Goal: Task Accomplishment & Management: Complete application form

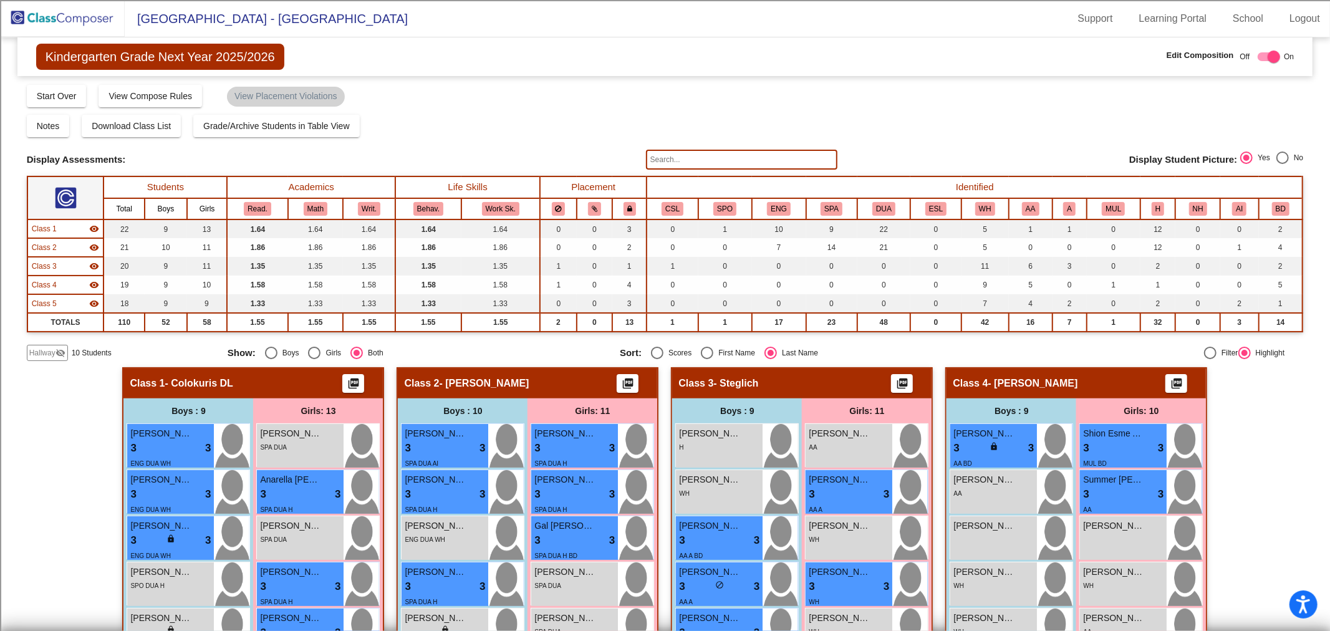
scroll to position [277, 0]
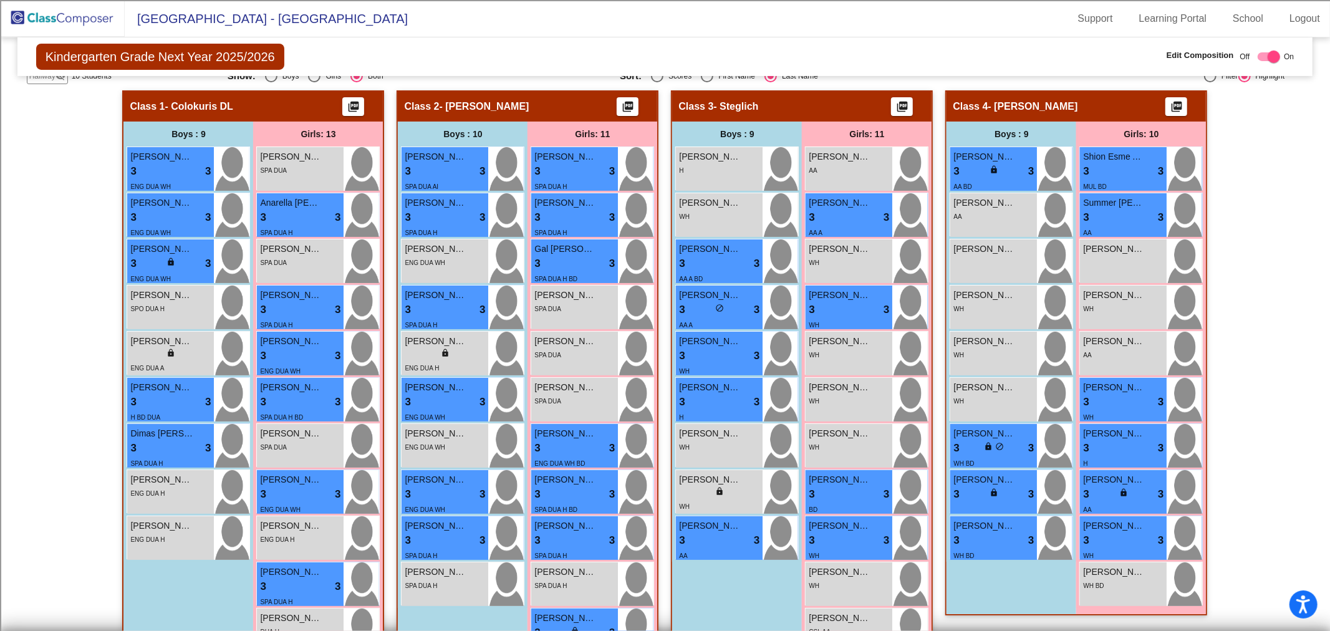
click at [89, 21] on img at bounding box center [62, 18] width 125 height 37
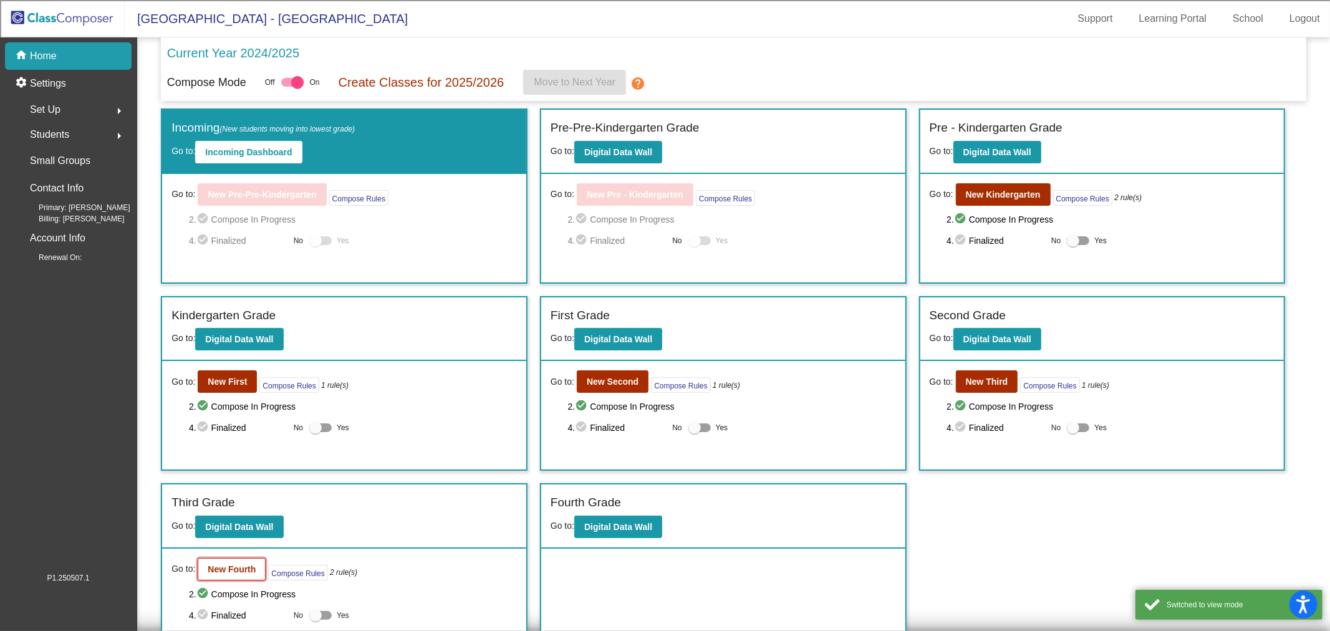
click at [239, 569] on b "New Fourth" at bounding box center [232, 569] width 48 height 10
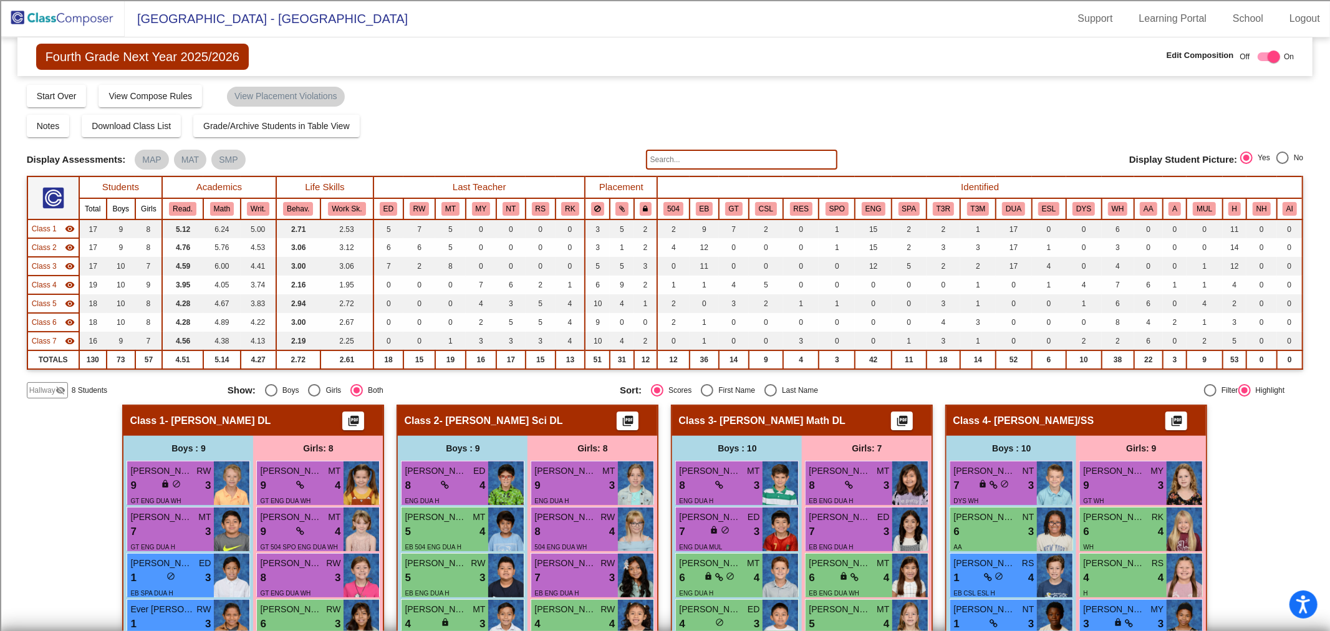
click at [42, 228] on span "Class 1" at bounding box center [44, 228] width 25 height 11
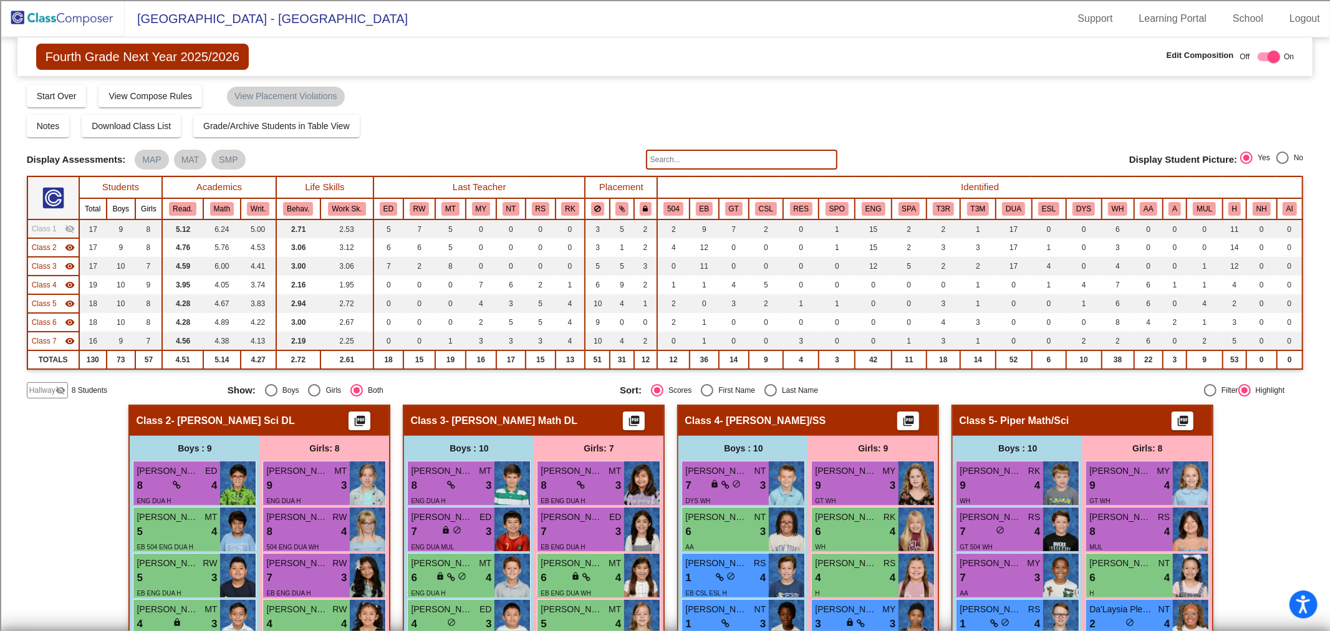
click at [51, 245] on span "Class 2" at bounding box center [44, 247] width 25 height 11
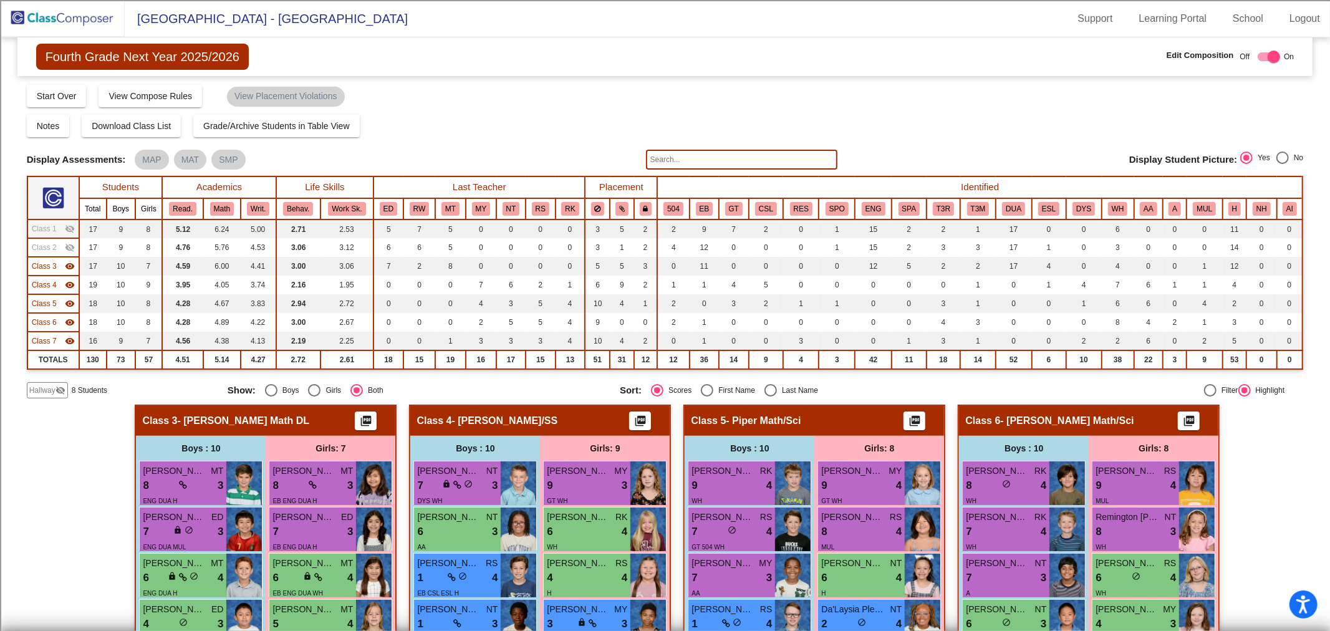
click at [50, 257] on td "Class 3 visibility" at bounding box center [53, 266] width 52 height 19
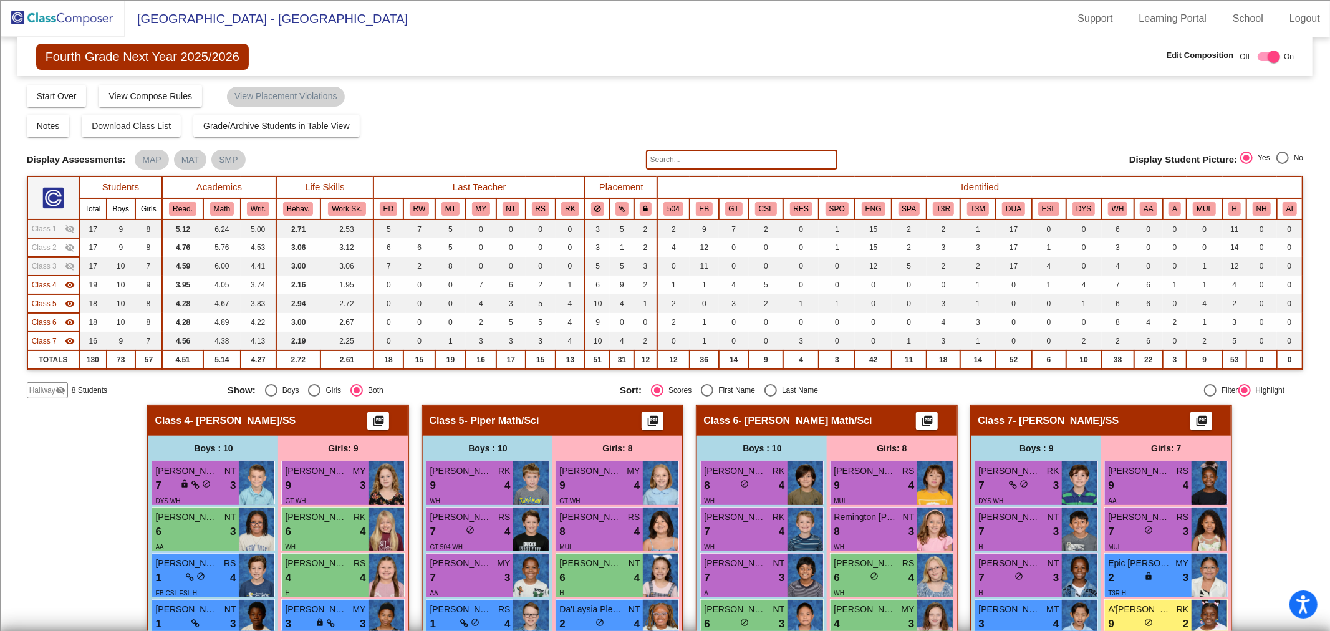
click at [52, 388] on span "Hallway" at bounding box center [42, 390] width 26 height 11
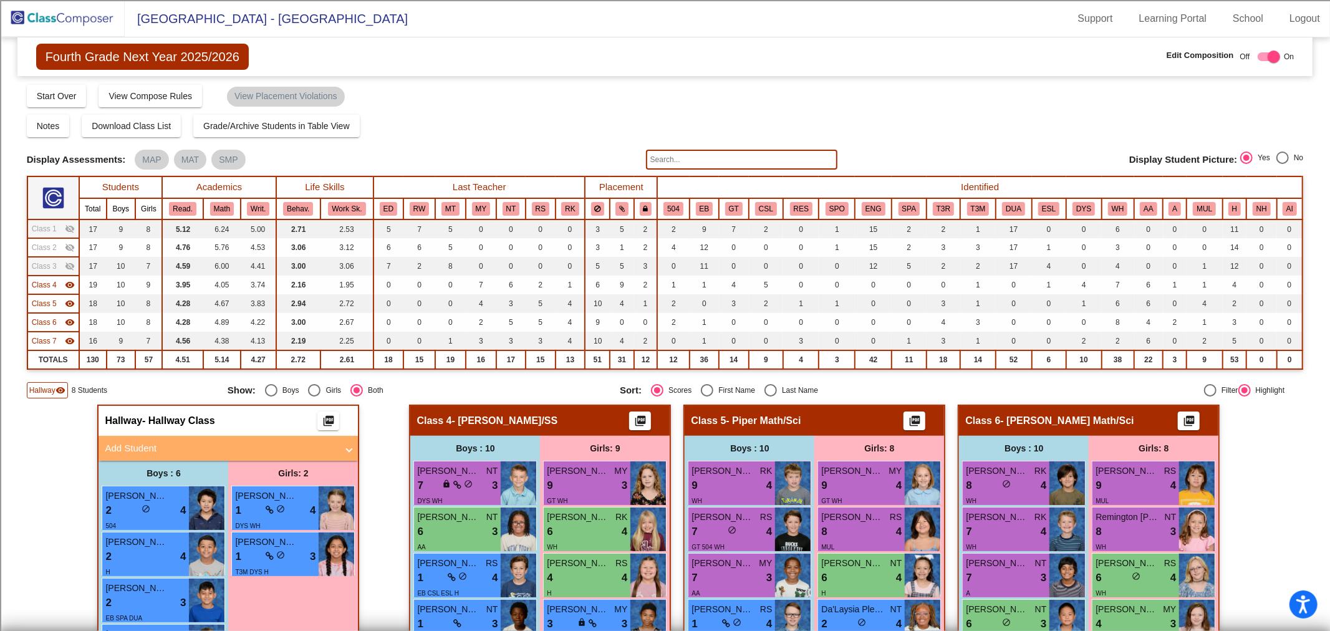
click at [182, 450] on mat-panel-title "Add Student" at bounding box center [221, 448] width 232 height 14
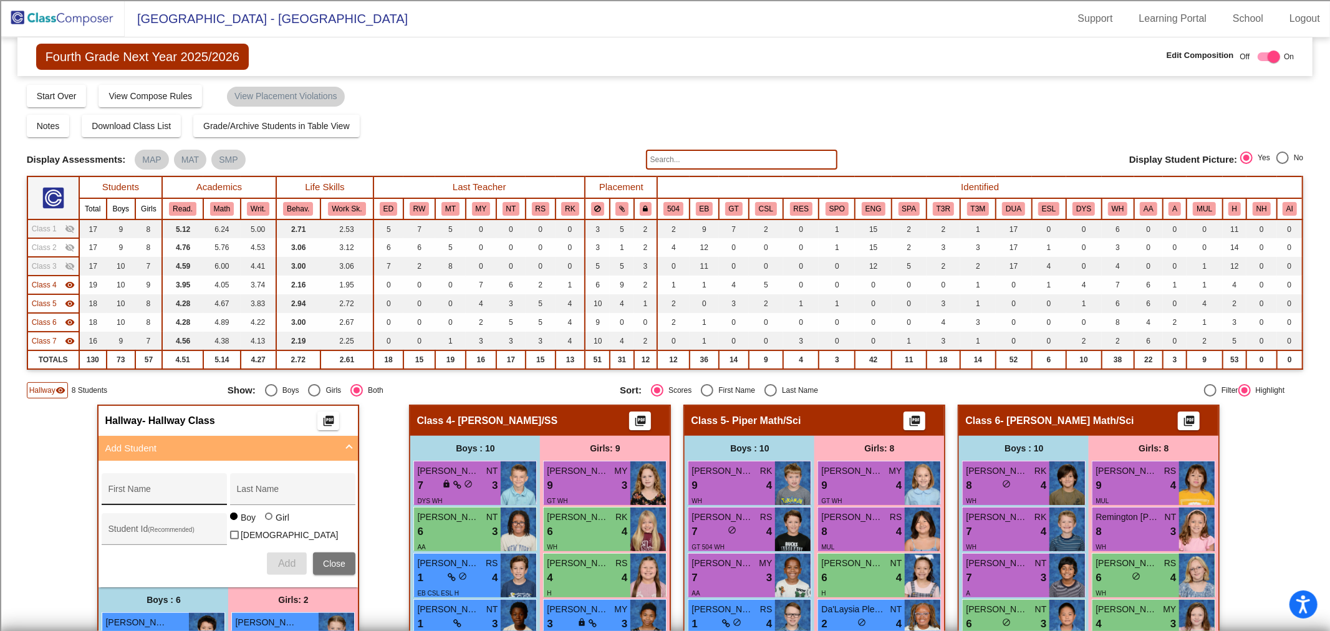
click at [167, 487] on div "First Name" at bounding box center [164, 493] width 112 height 26
type input "[PERSON_NAME]"
type input "100073500"
click at [281, 560] on span "Add" at bounding box center [286, 563] width 17 height 11
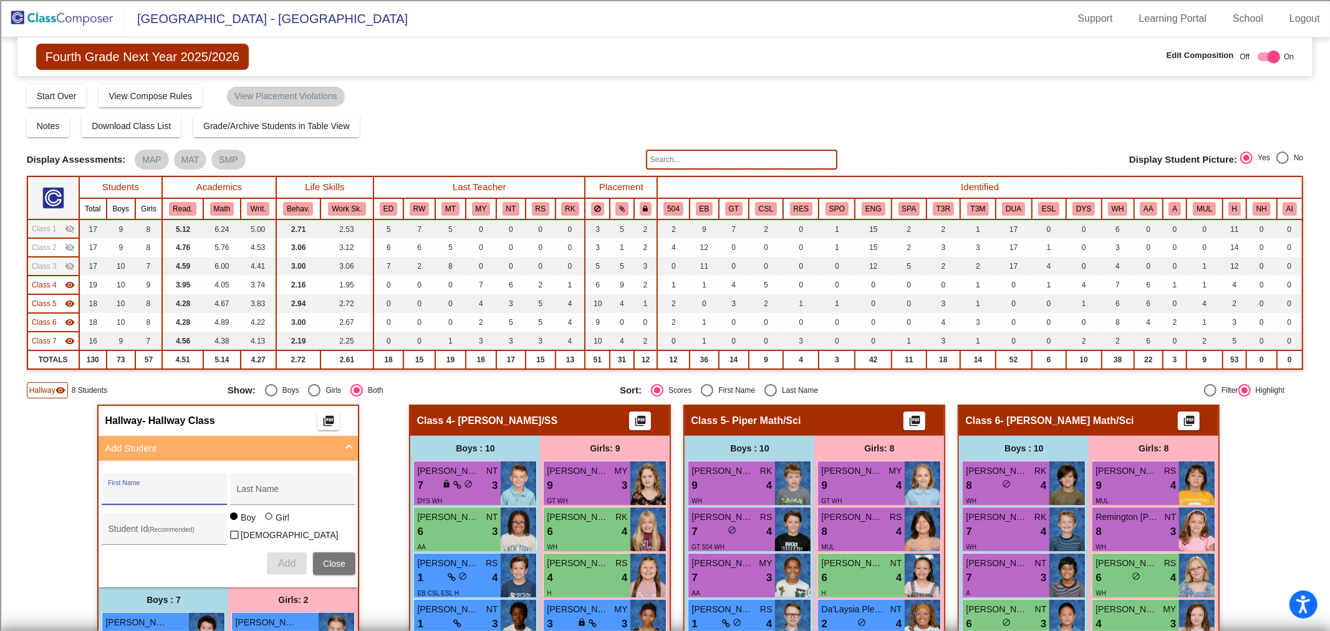
click at [50, 317] on span "Class 6" at bounding box center [44, 322] width 25 height 11
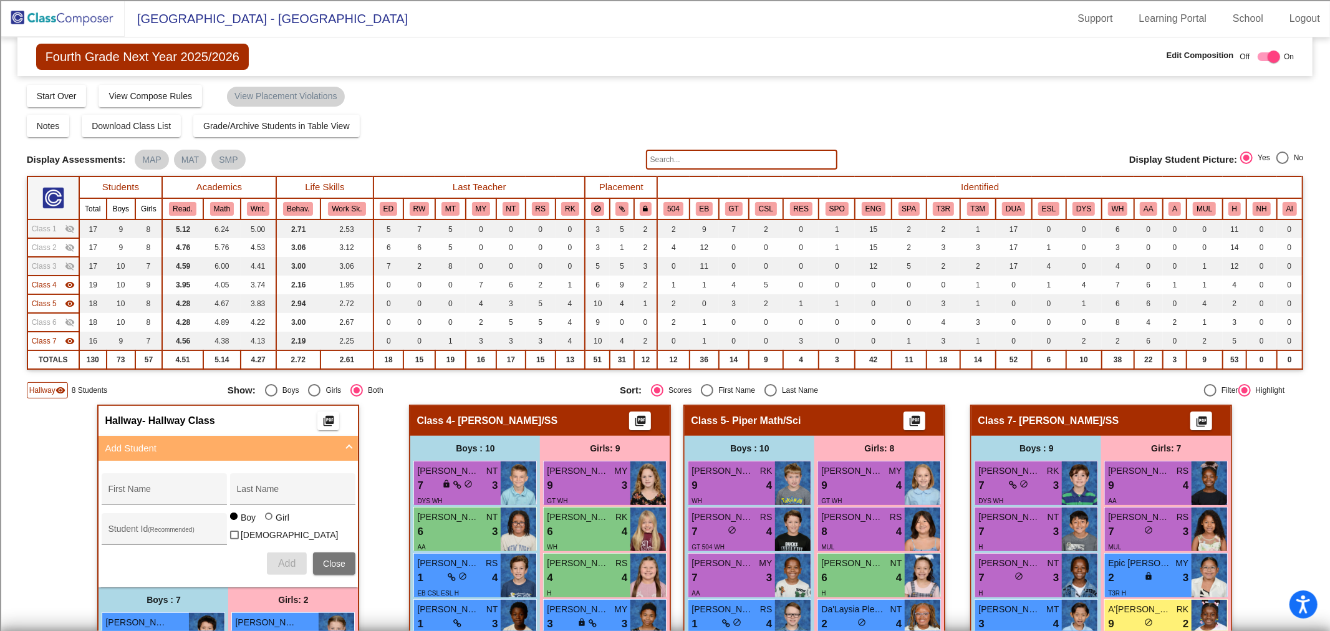
click at [46, 301] on span "Class 5" at bounding box center [44, 303] width 25 height 11
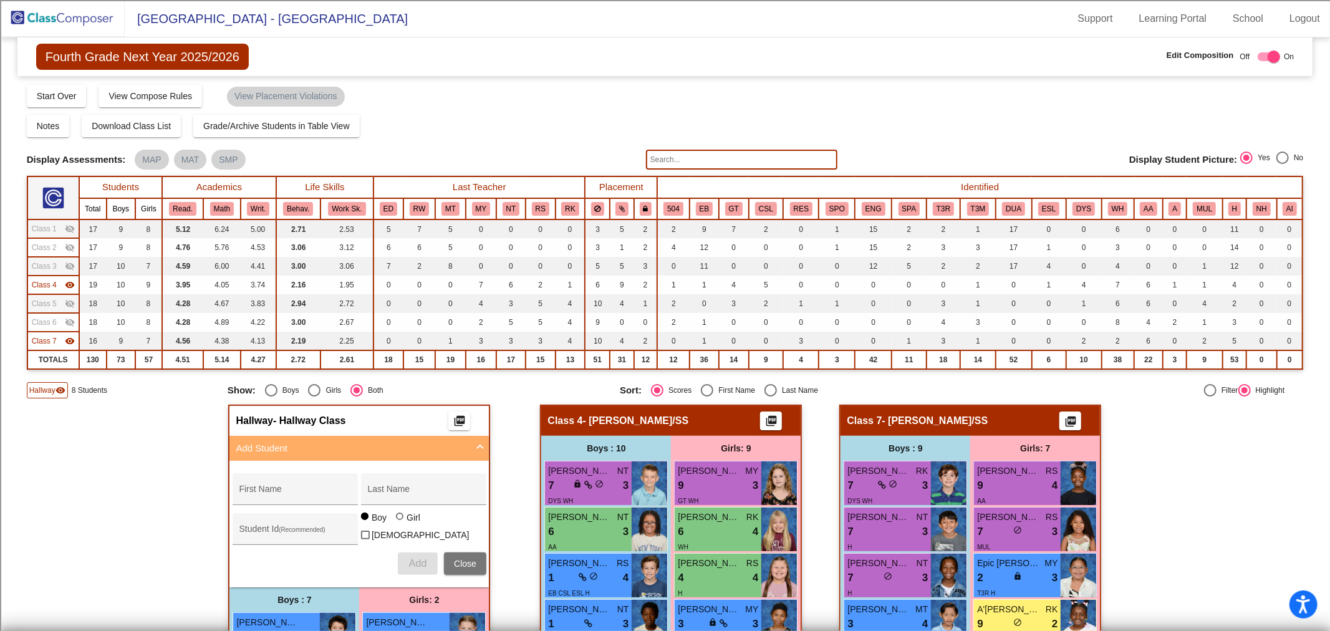
click at [49, 287] on span "Class 4" at bounding box center [44, 284] width 25 height 11
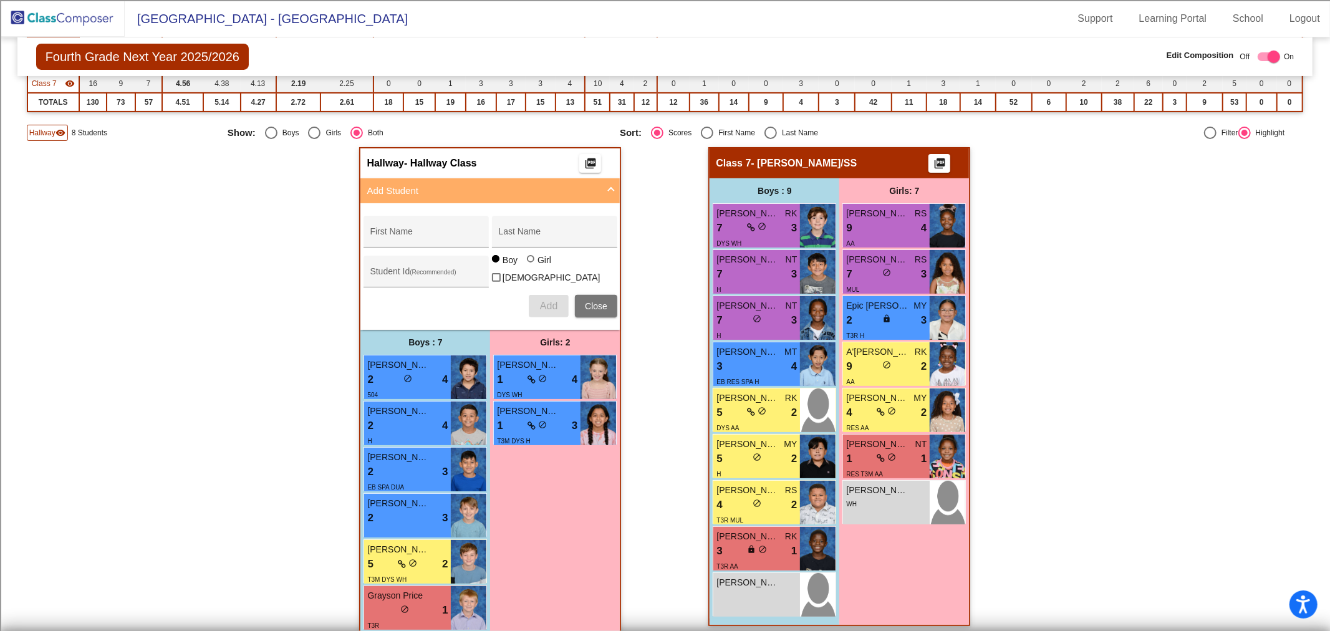
scroll to position [319, 0]
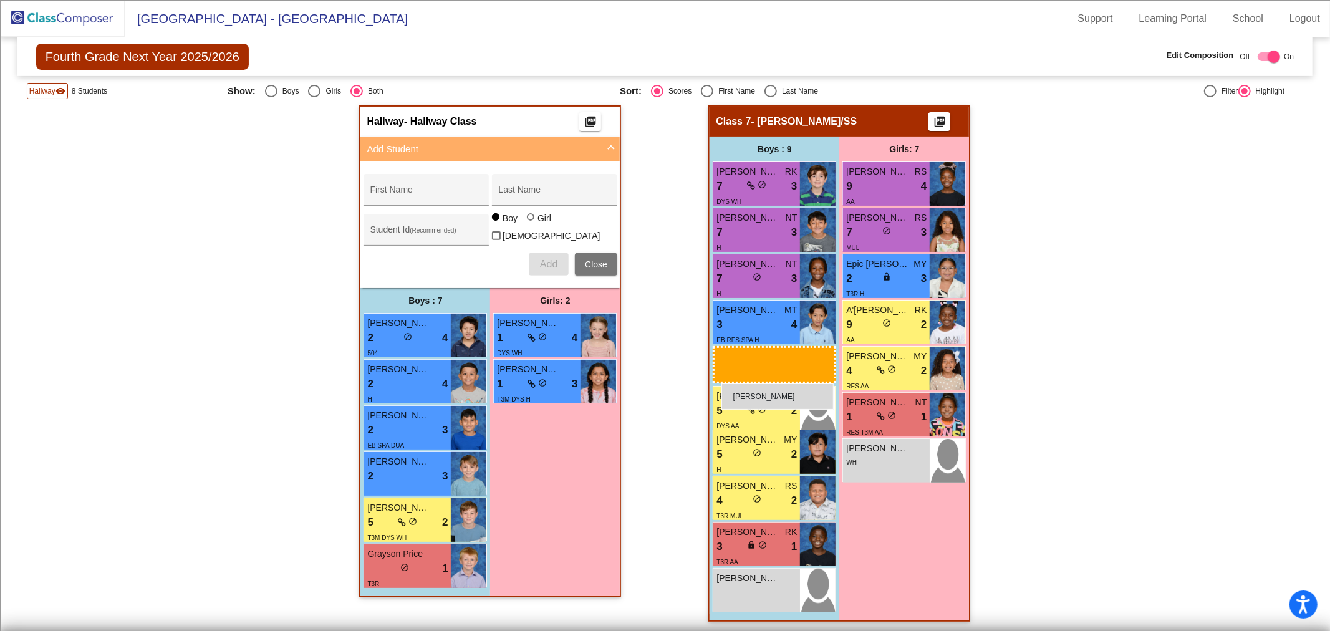
drag, startPoint x: 420, startPoint y: 593, endPoint x: 721, endPoint y: 383, distance: 367.4
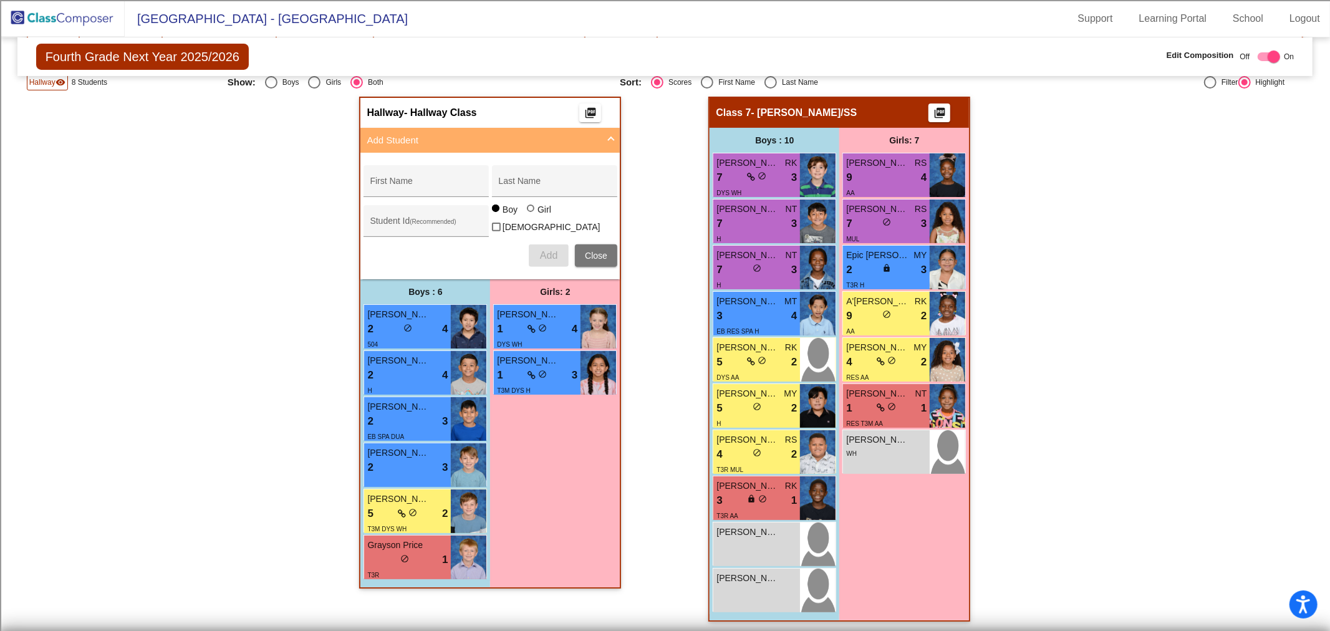
click at [59, 27] on img at bounding box center [62, 18] width 125 height 37
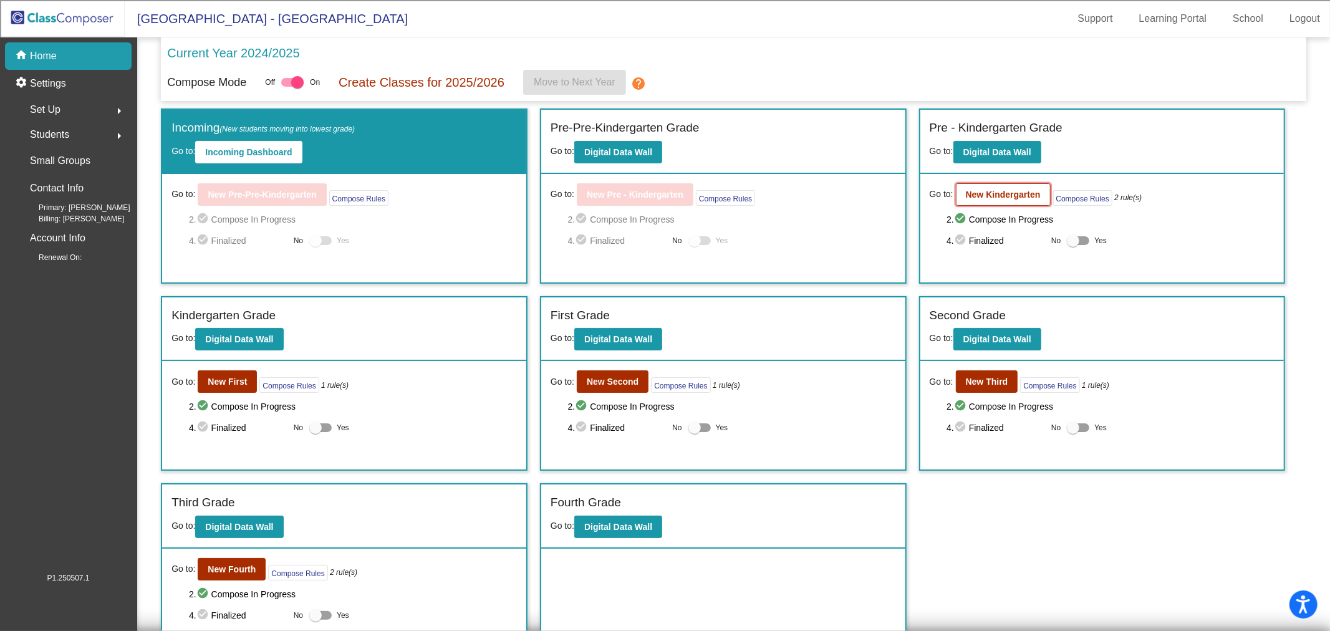
click at [988, 190] on b "New Kindergarten" at bounding box center [1003, 195] width 75 height 10
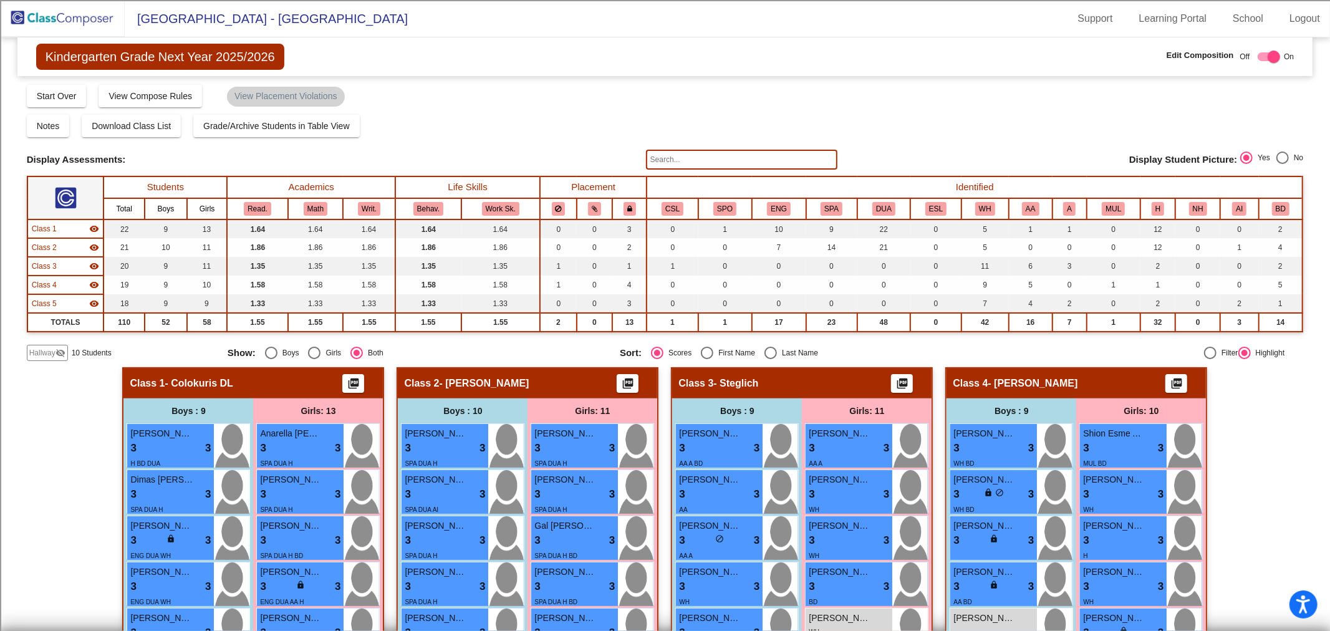
click at [54, 228] on span "Class 1" at bounding box center [44, 228] width 25 height 11
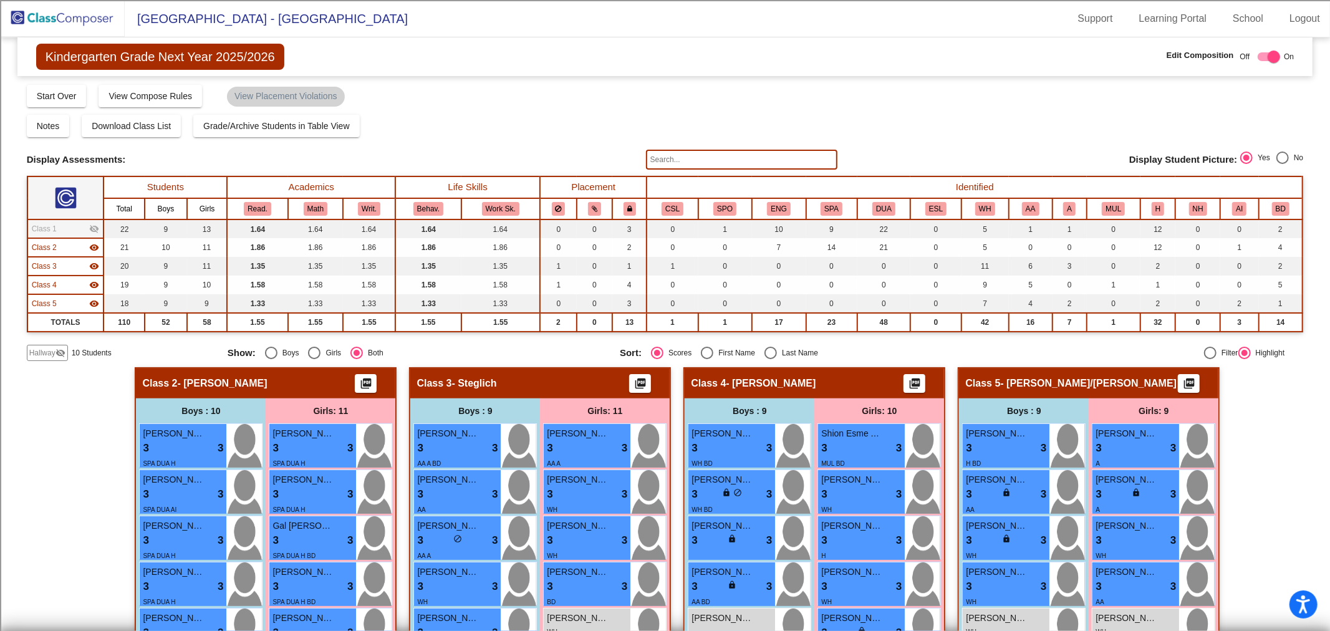
click at [51, 264] on span "Class 3" at bounding box center [44, 266] width 25 height 11
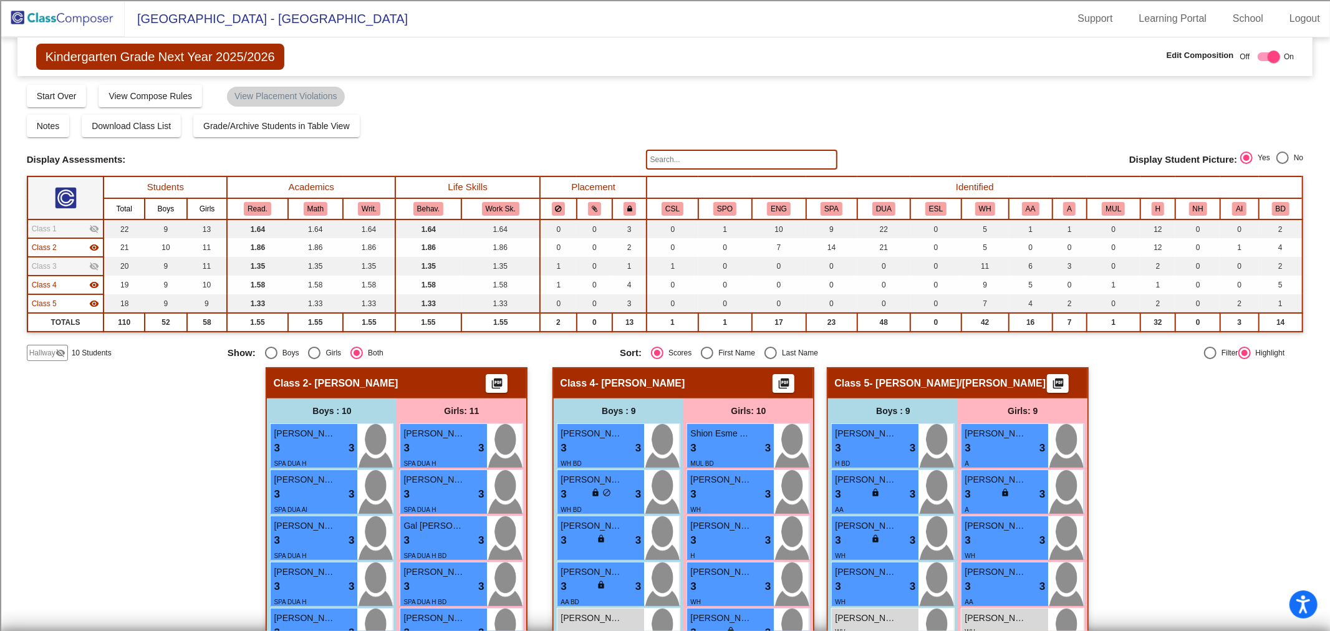
click at [52, 279] on span "Class 4" at bounding box center [44, 284] width 25 height 11
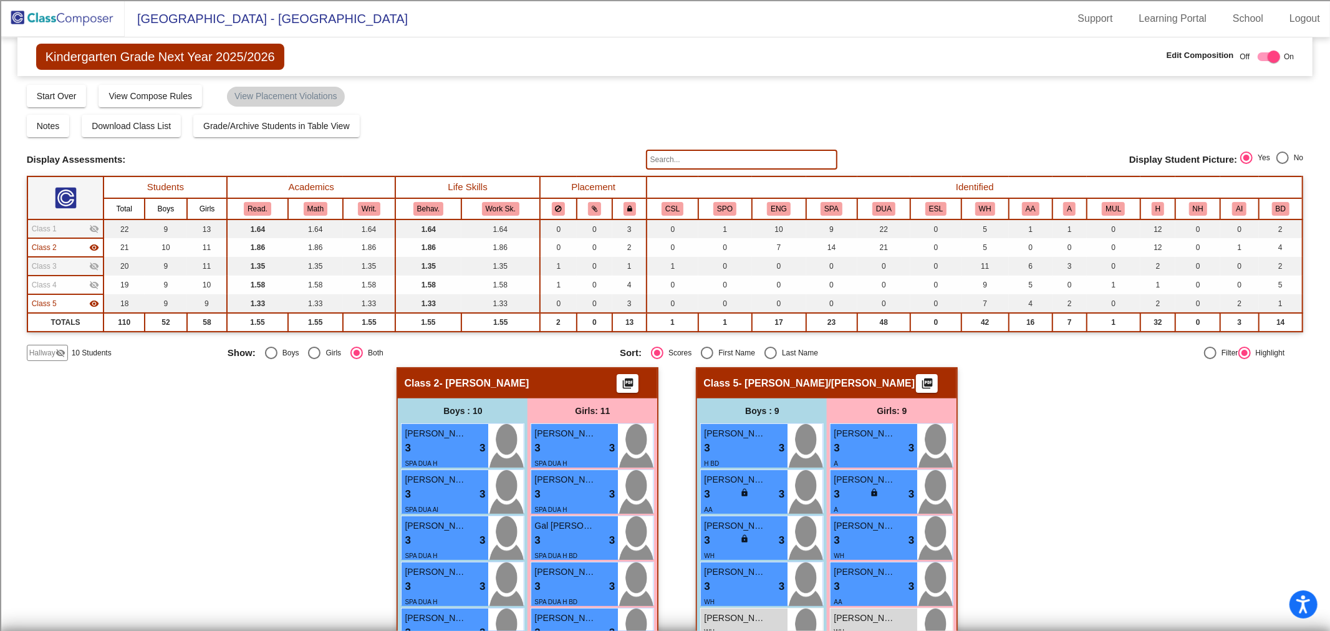
click at [55, 348] on mat-icon "visibility_off" at bounding box center [60, 353] width 10 height 10
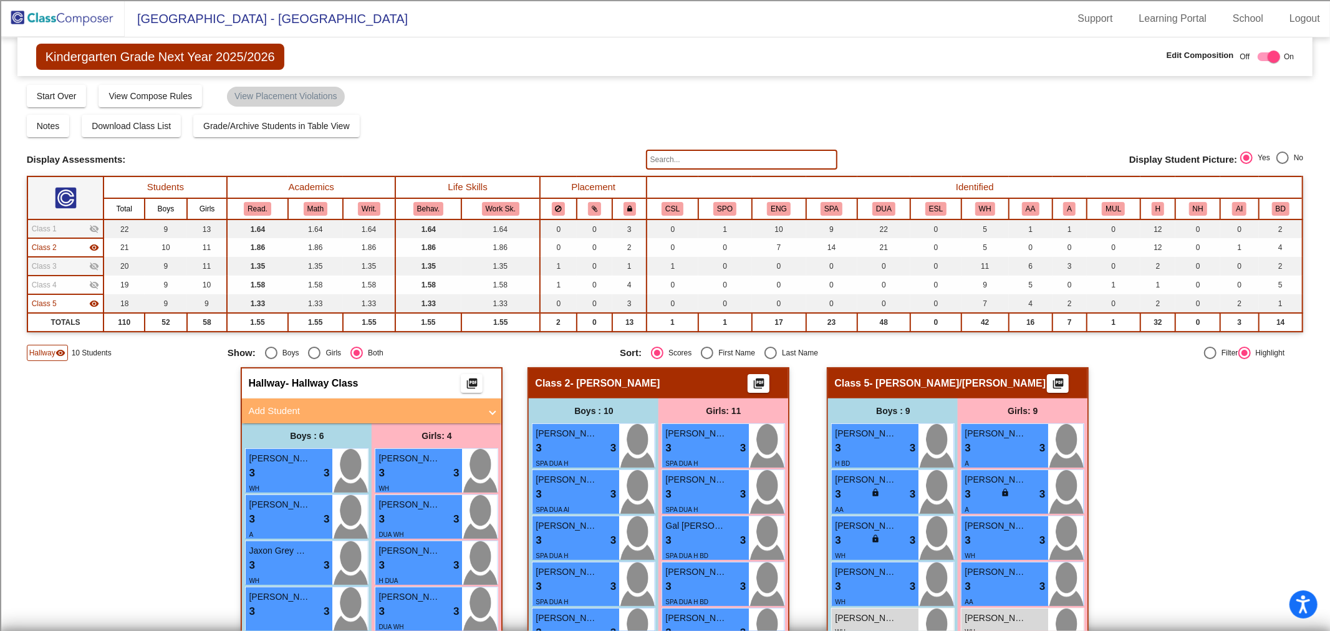
click at [257, 408] on mat-panel-title "Add Student" at bounding box center [364, 411] width 232 height 14
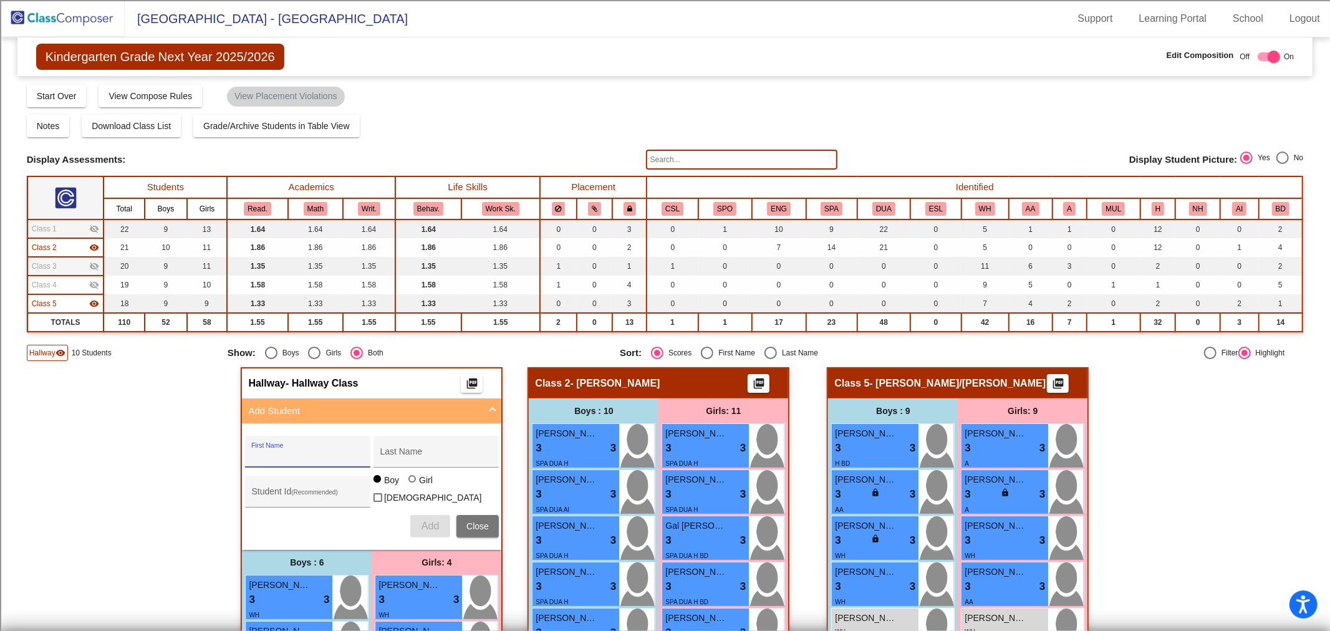
click at [281, 453] on input "First Name" at bounding box center [307, 456] width 112 height 10
type input "[PERSON_NAME]"
type input "100068409"
click at [414, 485] on div at bounding box center [413, 480] width 10 height 10
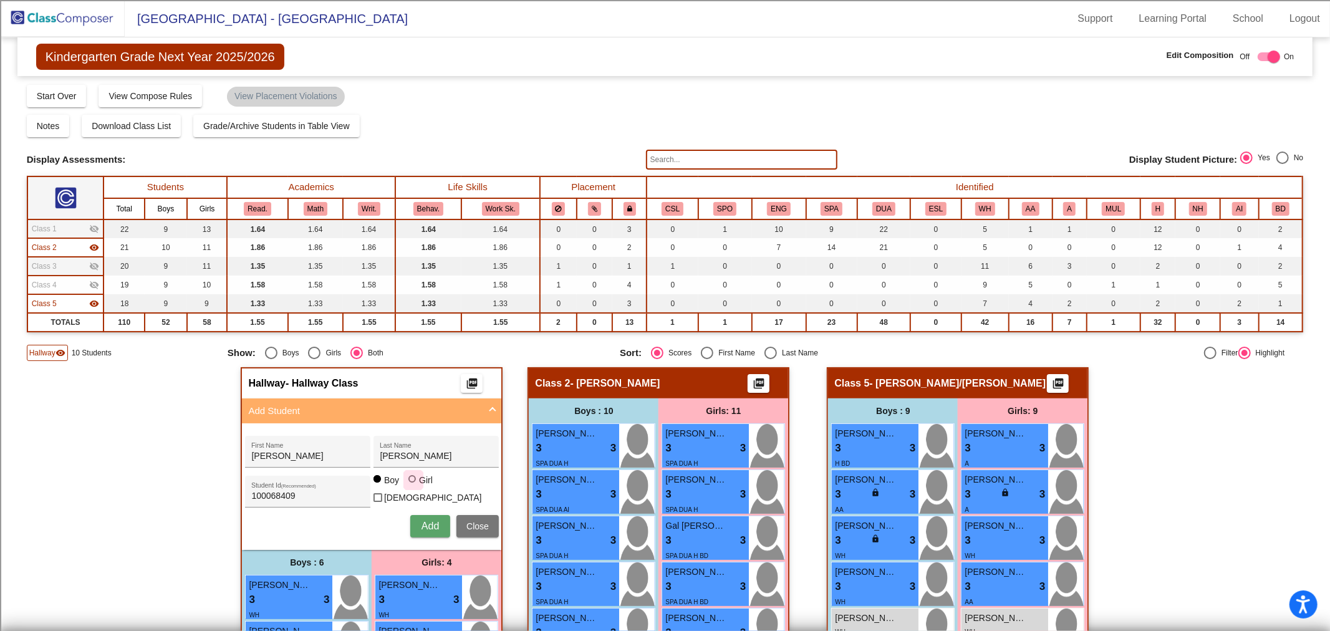
click at [413, 485] on input "Girl" at bounding box center [413, 485] width 1 height 1
radio input "true"
click at [421, 521] on span "Add" at bounding box center [429, 526] width 17 height 11
type input "Madisson"
type input "[PERSON_NAME]"
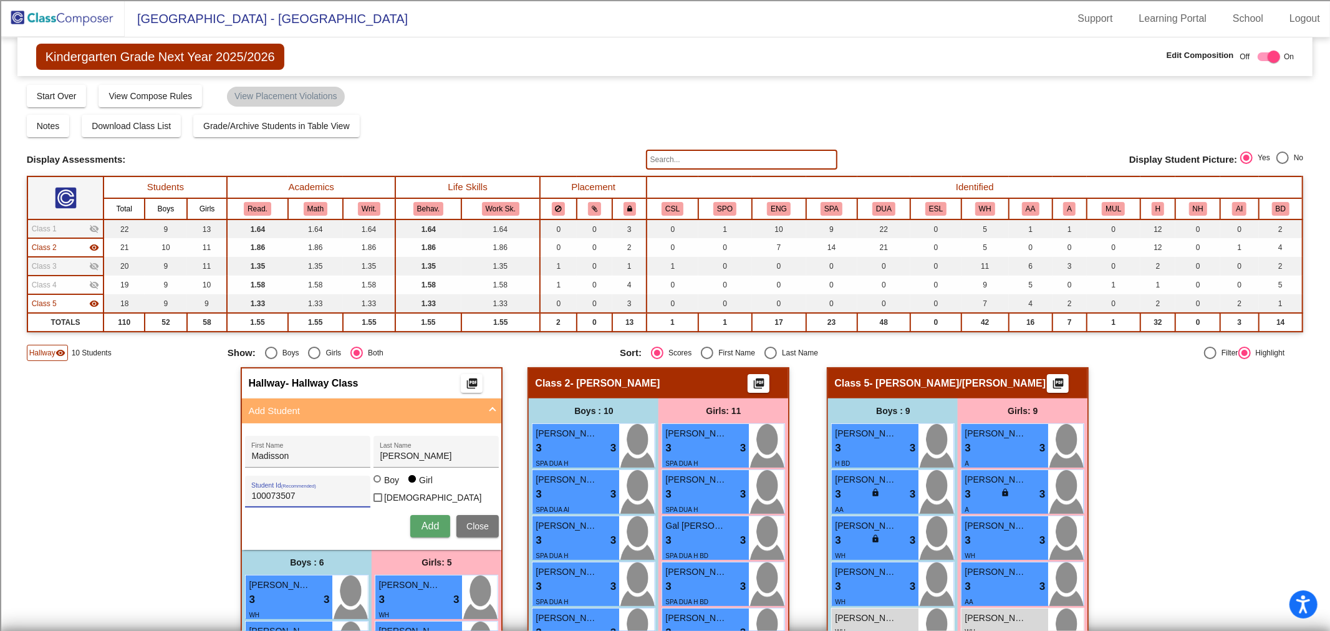
type input "100073507"
click at [421, 526] on span "Add" at bounding box center [429, 526] width 17 height 11
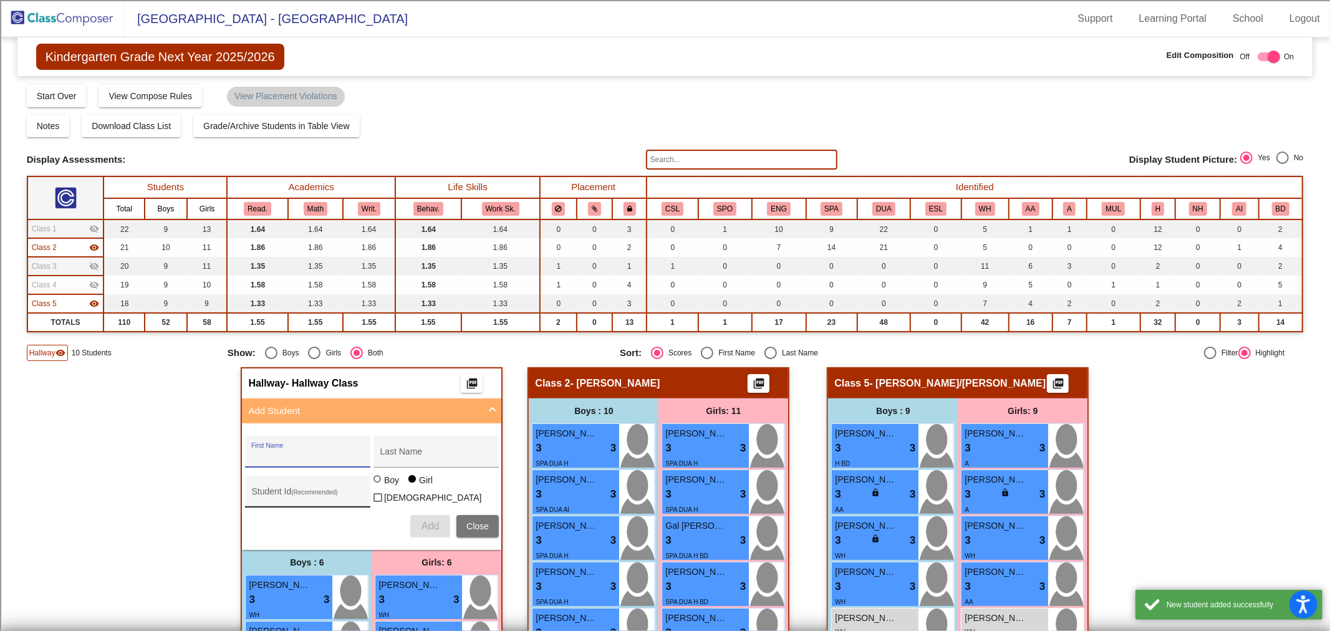
scroll to position [315, 0]
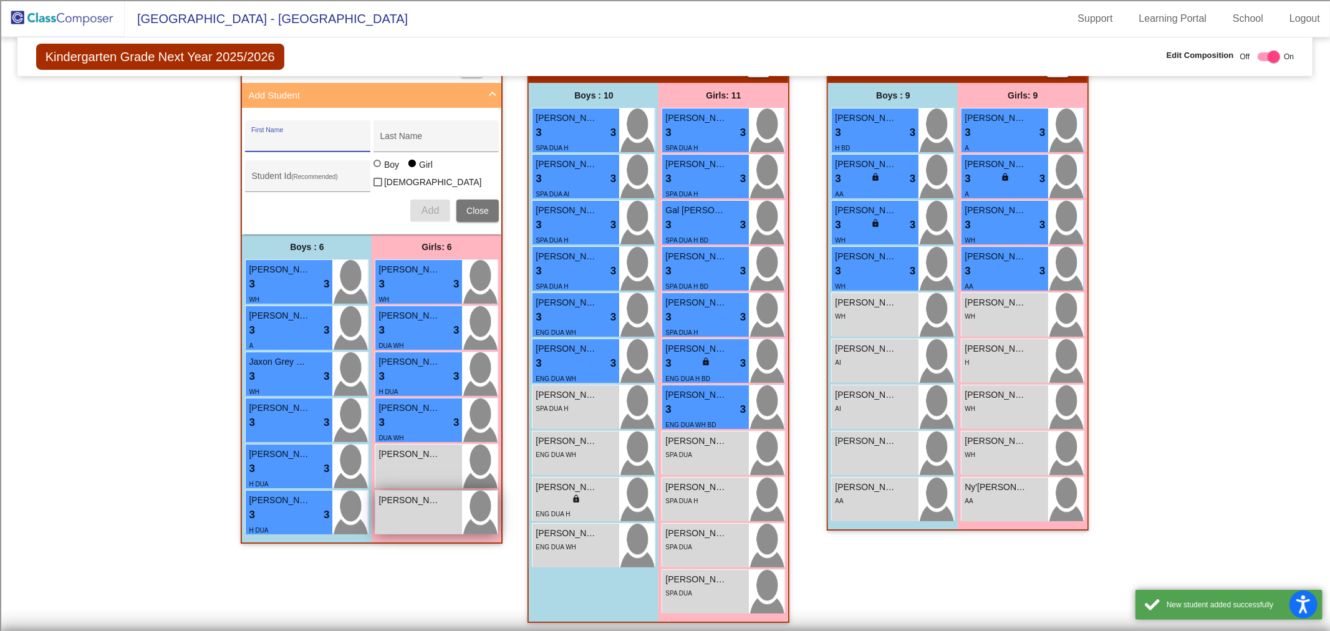
click at [425, 494] on span "[PERSON_NAME]" at bounding box center [409, 500] width 62 height 13
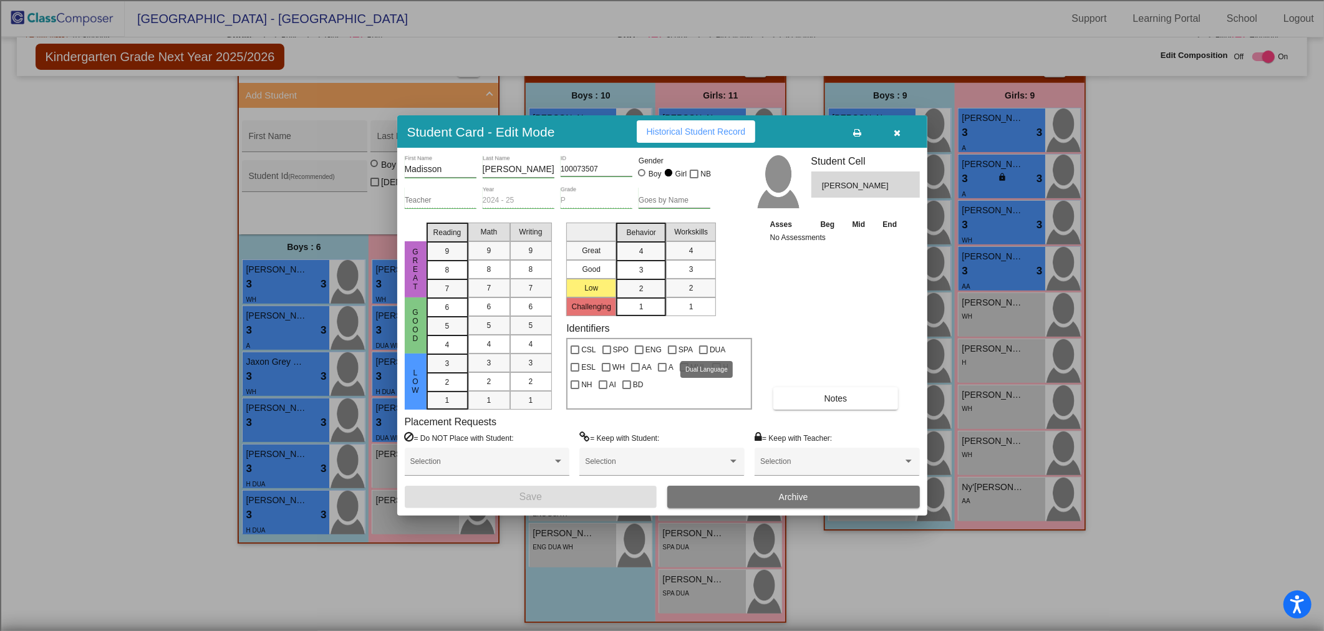
click at [699, 349] on div at bounding box center [703, 349] width 9 height 9
click at [703, 354] on input "DUA" at bounding box center [703, 354] width 1 height 1
checkbox input "true"
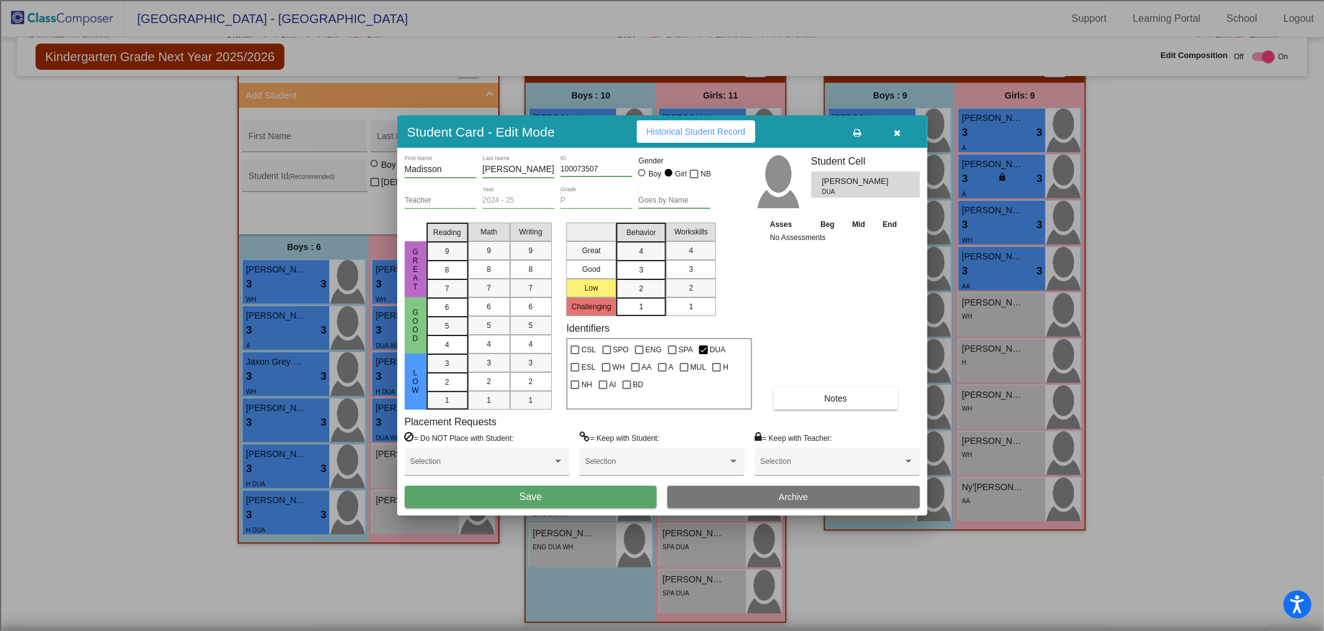
click at [508, 494] on button "Save" at bounding box center [531, 497] width 253 height 22
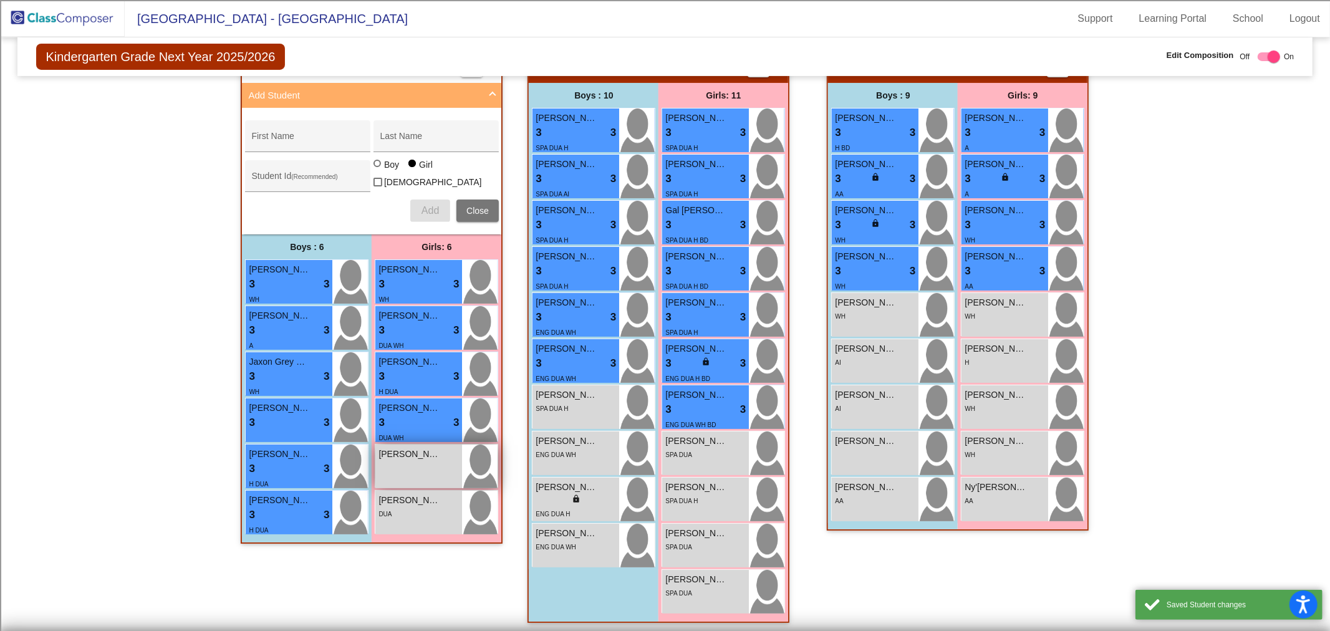
click at [413, 451] on span "[PERSON_NAME]" at bounding box center [409, 454] width 62 height 13
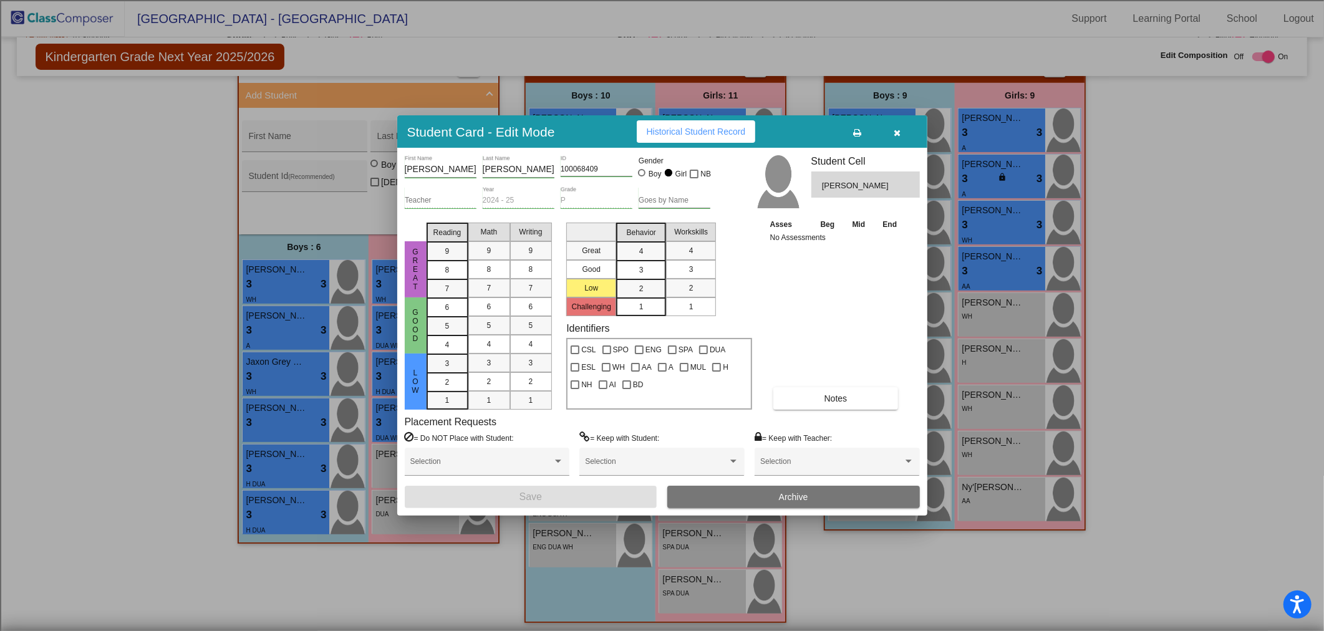
click at [895, 127] on span "button" at bounding box center [896, 132] width 7 height 10
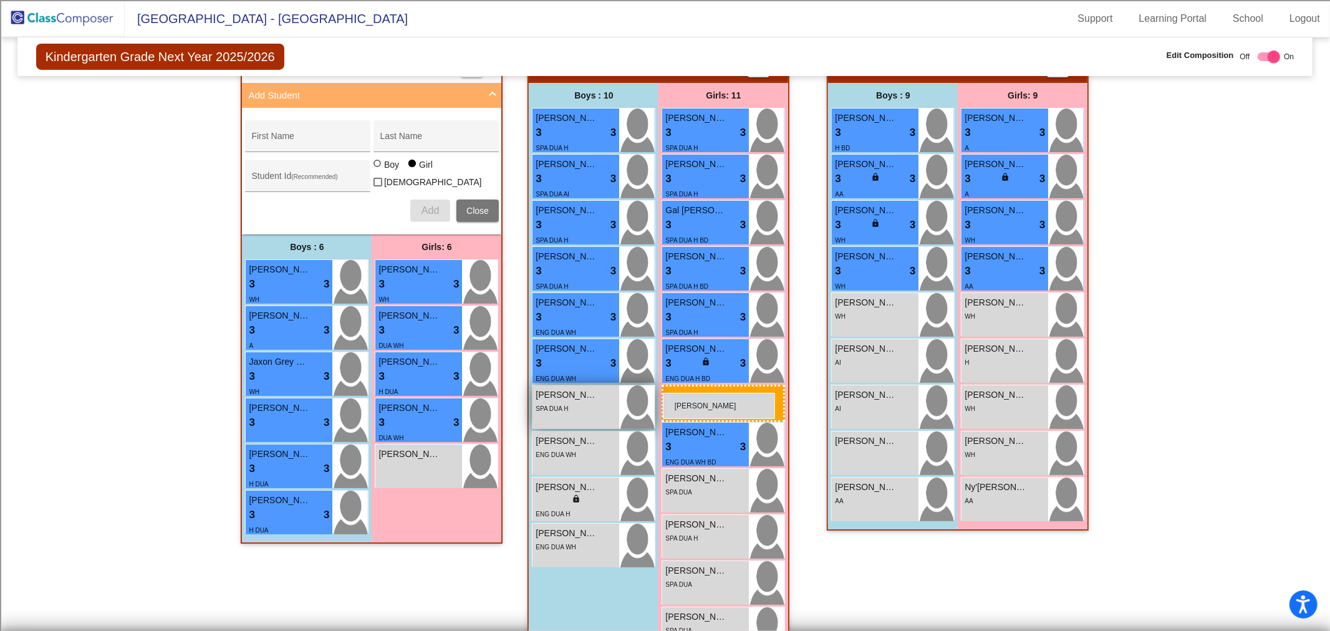
drag, startPoint x: 419, startPoint y: 510, endPoint x: 618, endPoint y: 416, distance: 219.8
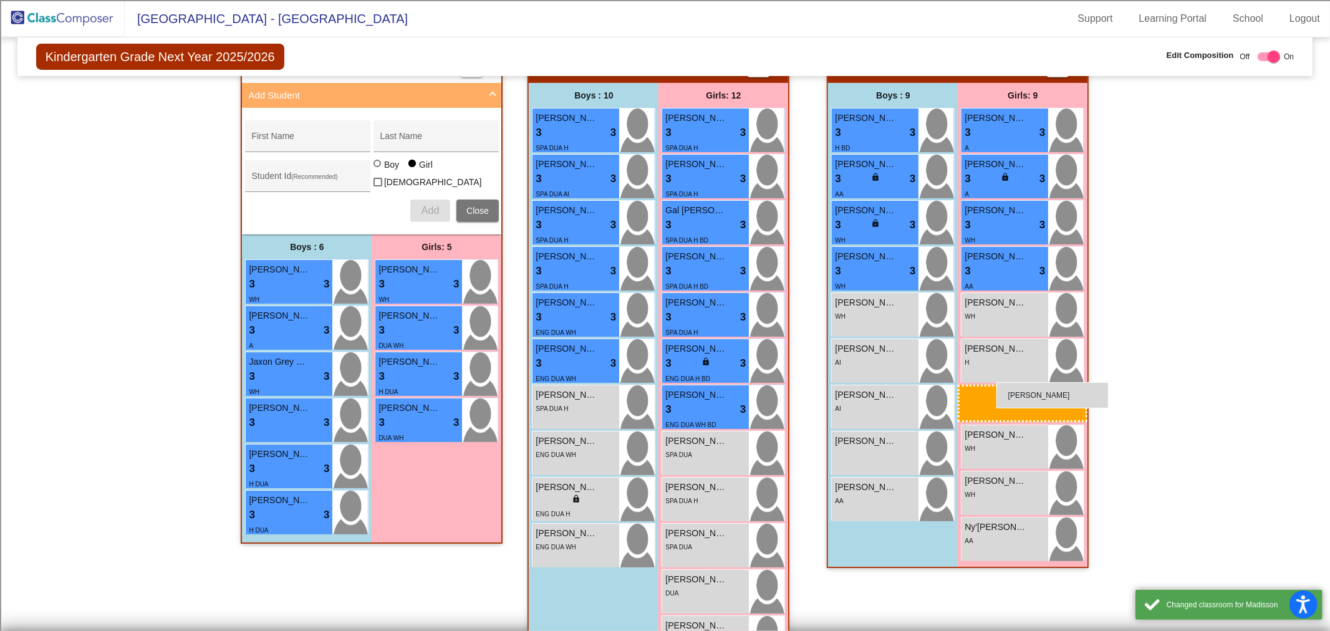
drag, startPoint x: 372, startPoint y: 443, endPoint x: 996, endPoint y: 382, distance: 627.1
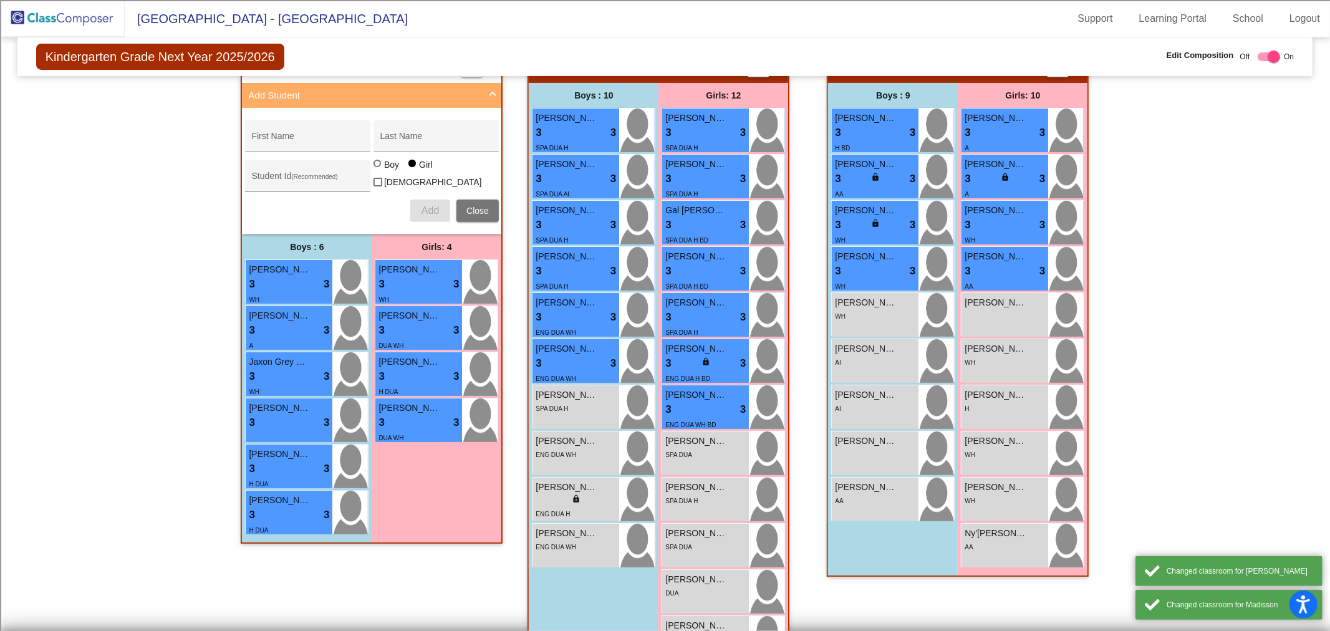
click at [1193, 329] on div "Hallway - Hallway Class picture_as_pdf Add Student First Name Last Name Student…" at bounding box center [665, 367] width 1277 height 630
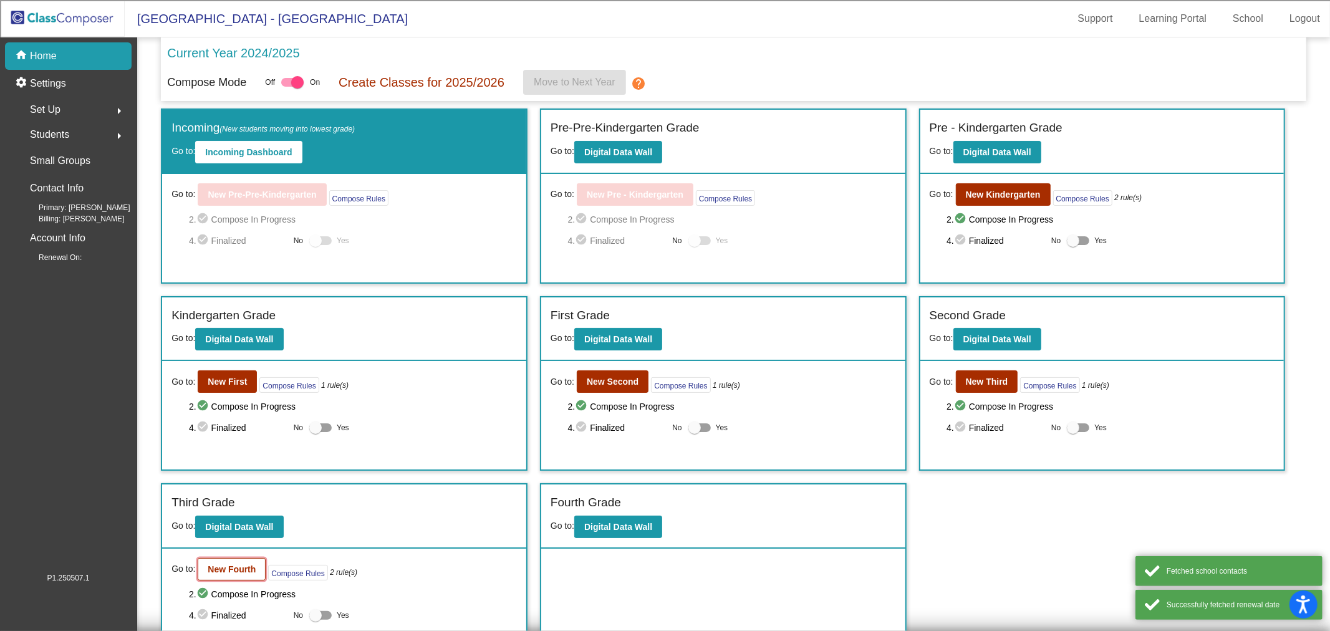
click at [237, 570] on button "New Fourth" at bounding box center [232, 569] width 68 height 22
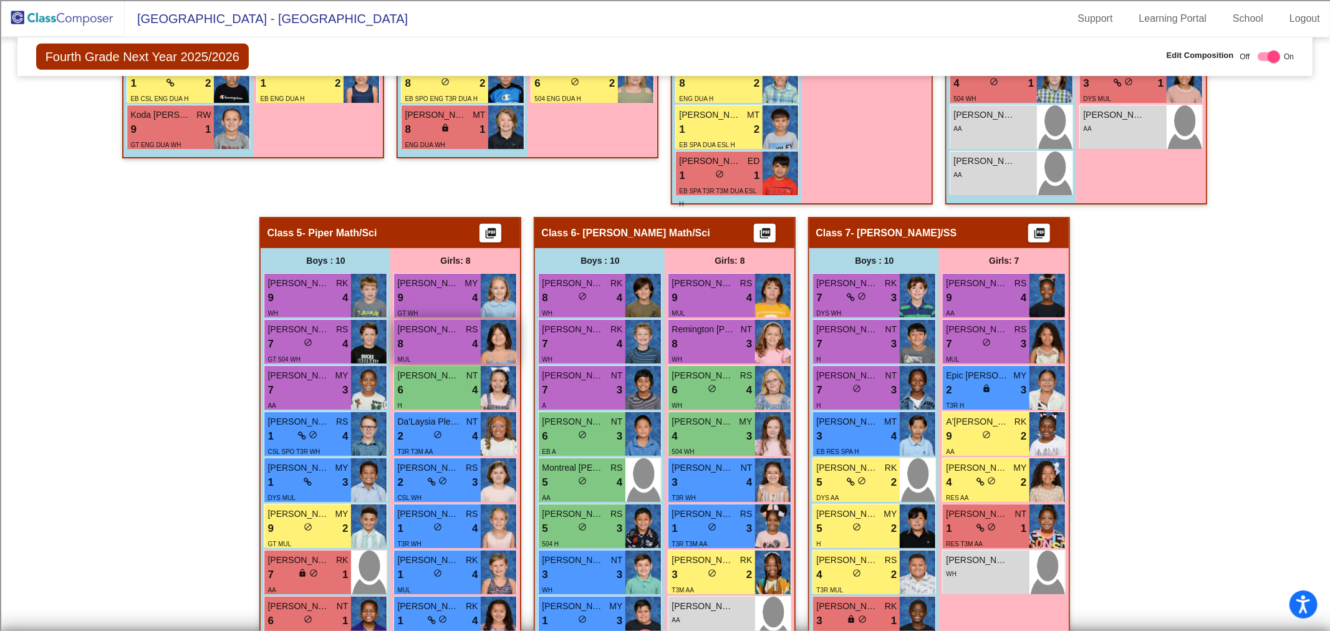
scroll to position [844, 0]
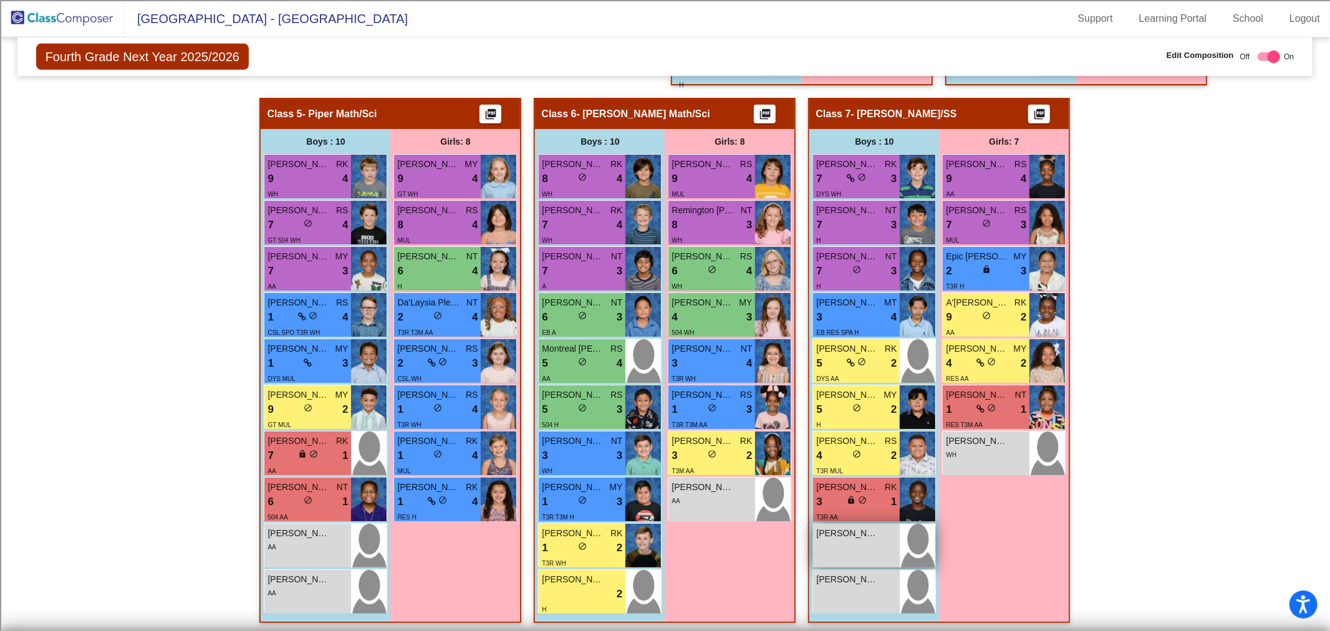
click at [846, 549] on div "Joshua Watts lock do_not_disturb_alt" at bounding box center [856, 546] width 87 height 44
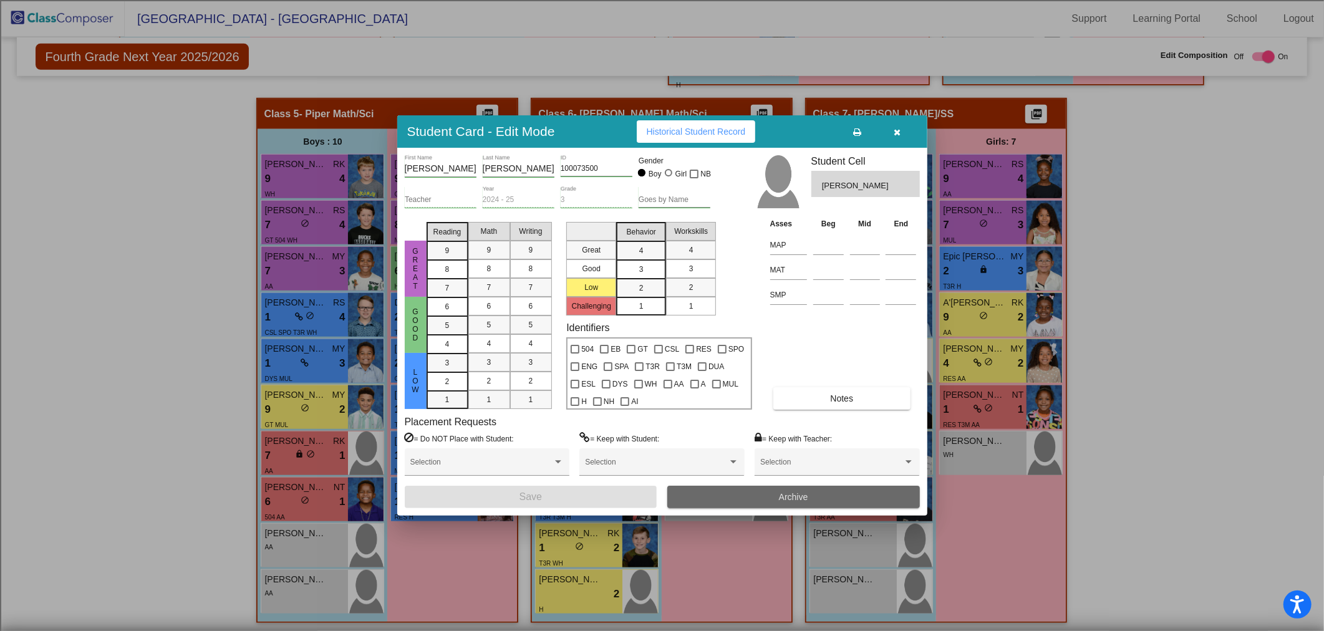
click at [824, 489] on button "Archive" at bounding box center [793, 497] width 253 height 22
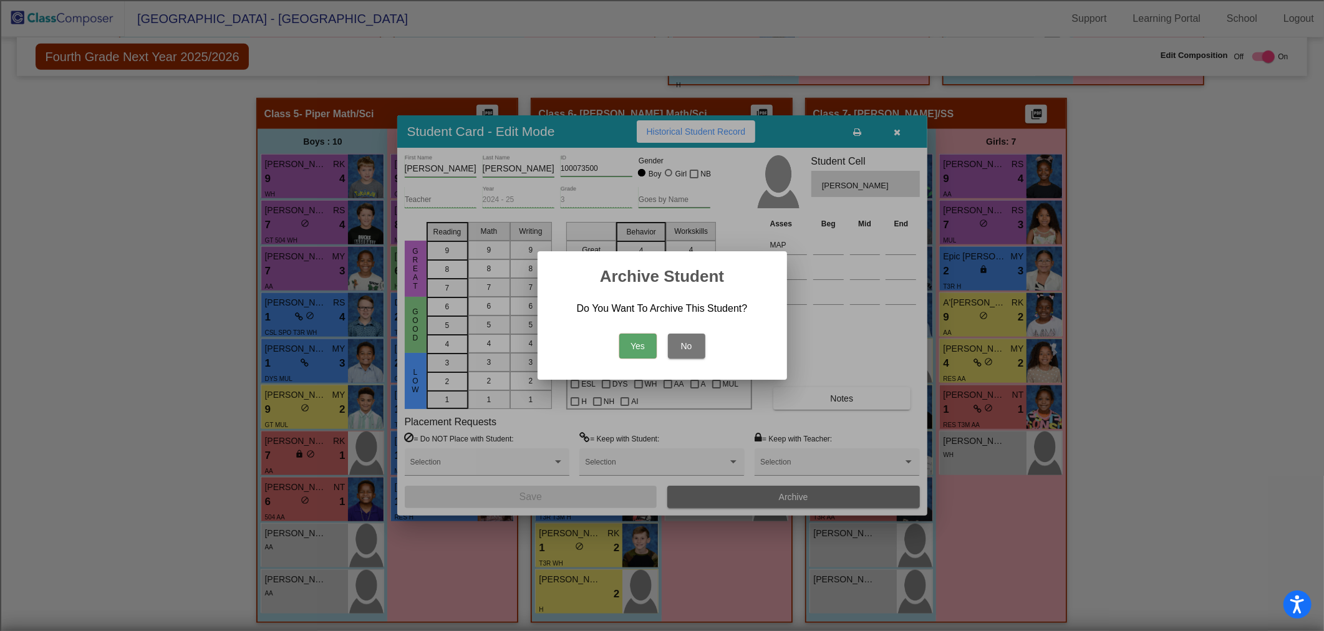
click at [650, 340] on button "Yes" at bounding box center [637, 346] width 37 height 25
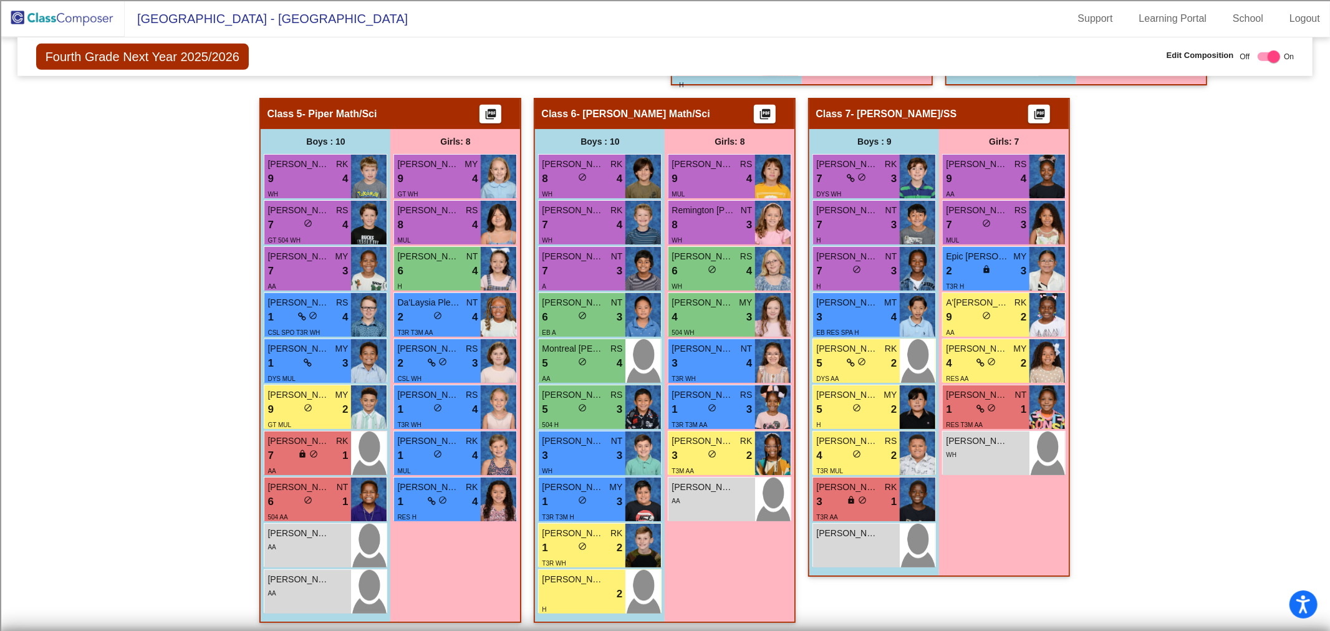
click at [99, 23] on img at bounding box center [62, 18] width 125 height 37
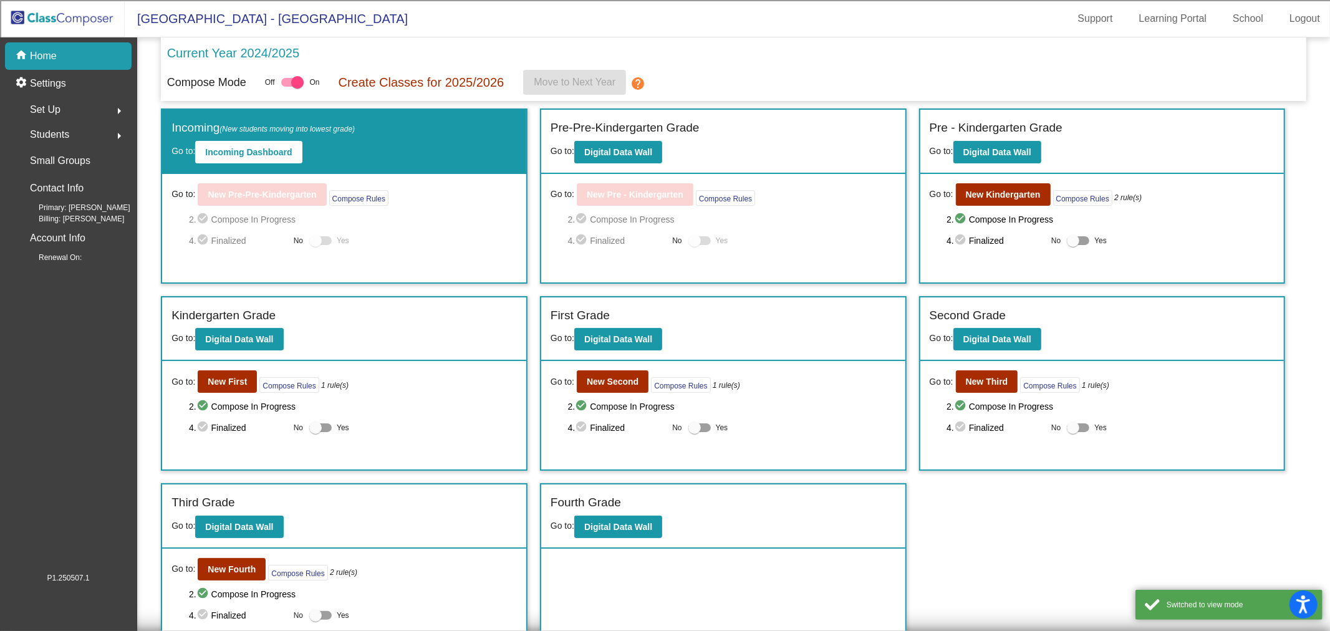
click at [44, 138] on span "Students" at bounding box center [49, 134] width 39 height 17
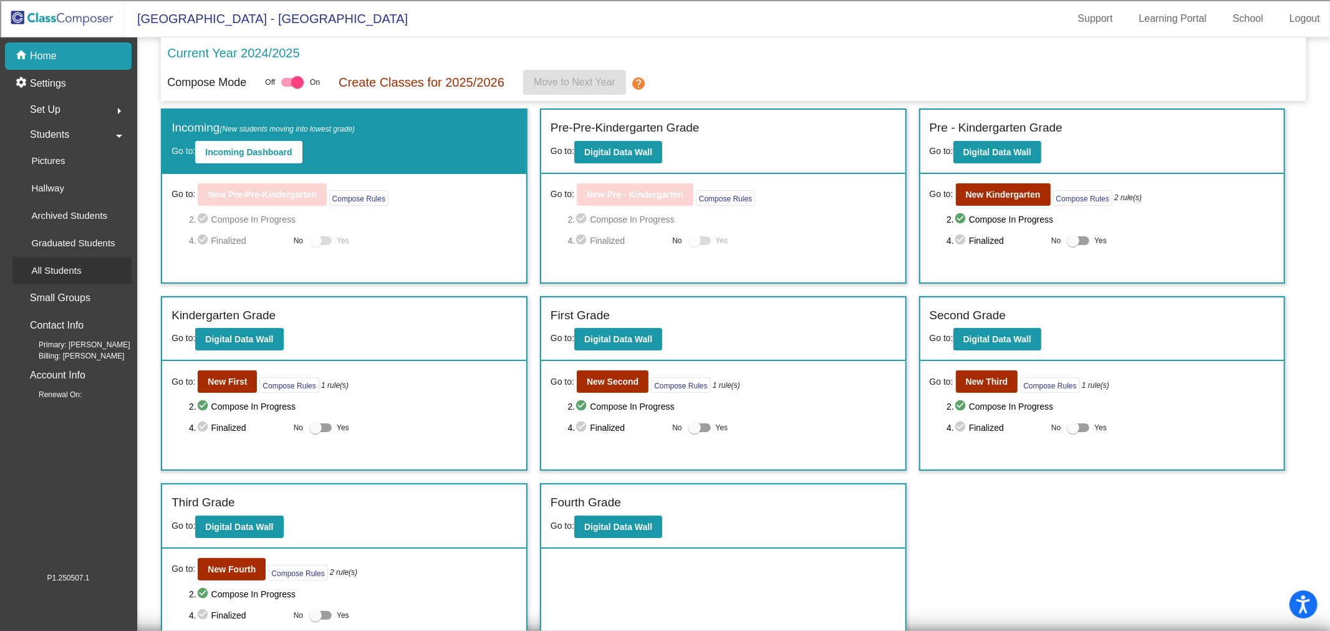
click at [57, 272] on p "All Students" at bounding box center [56, 270] width 50 height 15
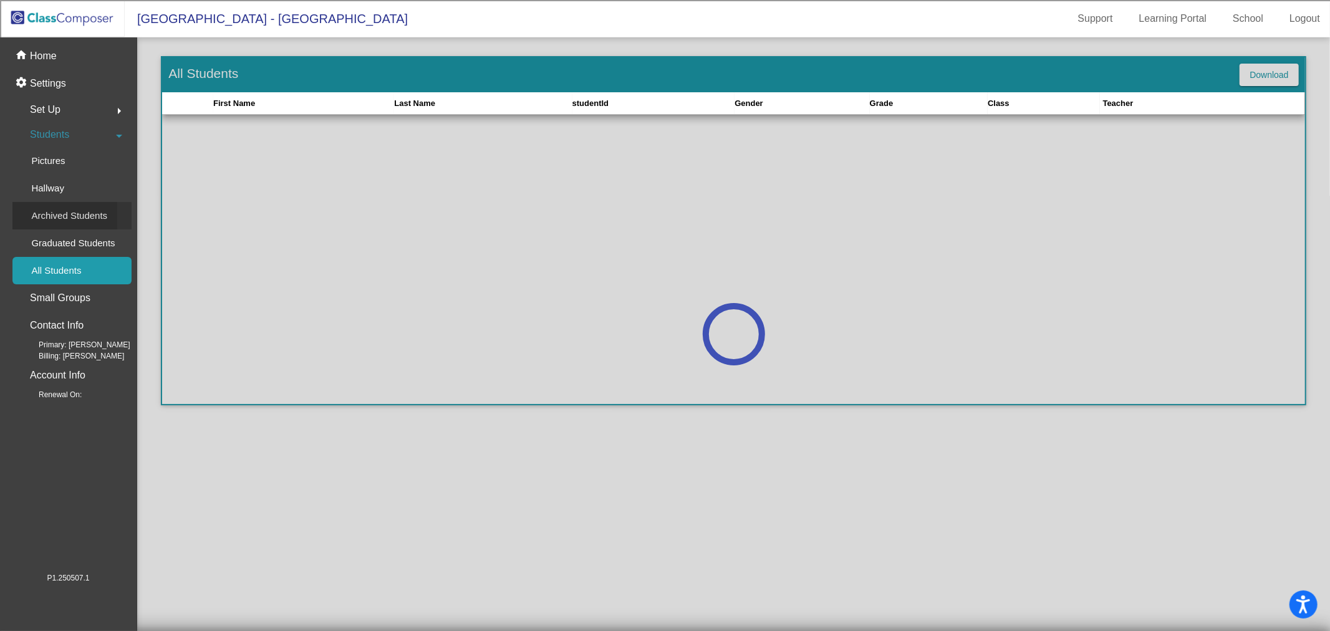
click at [65, 212] on p "Archived Students" at bounding box center [69, 215] width 76 height 15
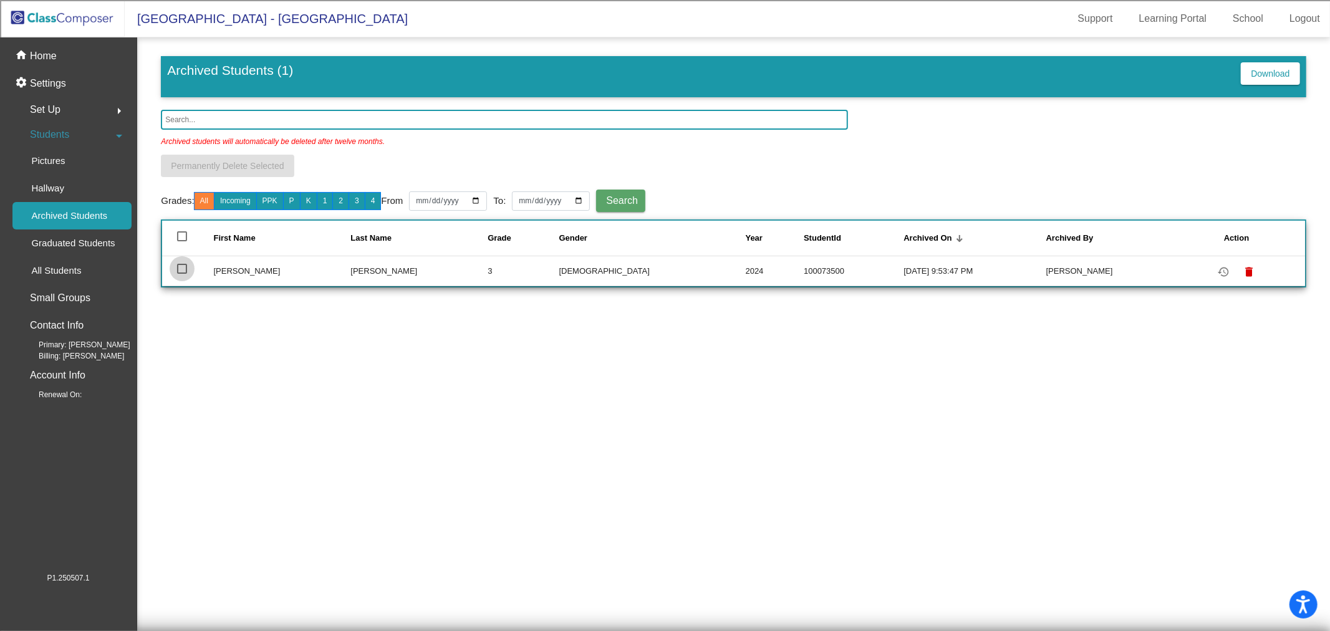
click at [179, 266] on div at bounding box center [182, 269] width 10 height 10
click at [181, 274] on input "select row 2" at bounding box center [181, 274] width 1 height 1
checkbox input "true"
click at [256, 165] on span "Permanently Delete Selected" at bounding box center [227, 166] width 113 height 10
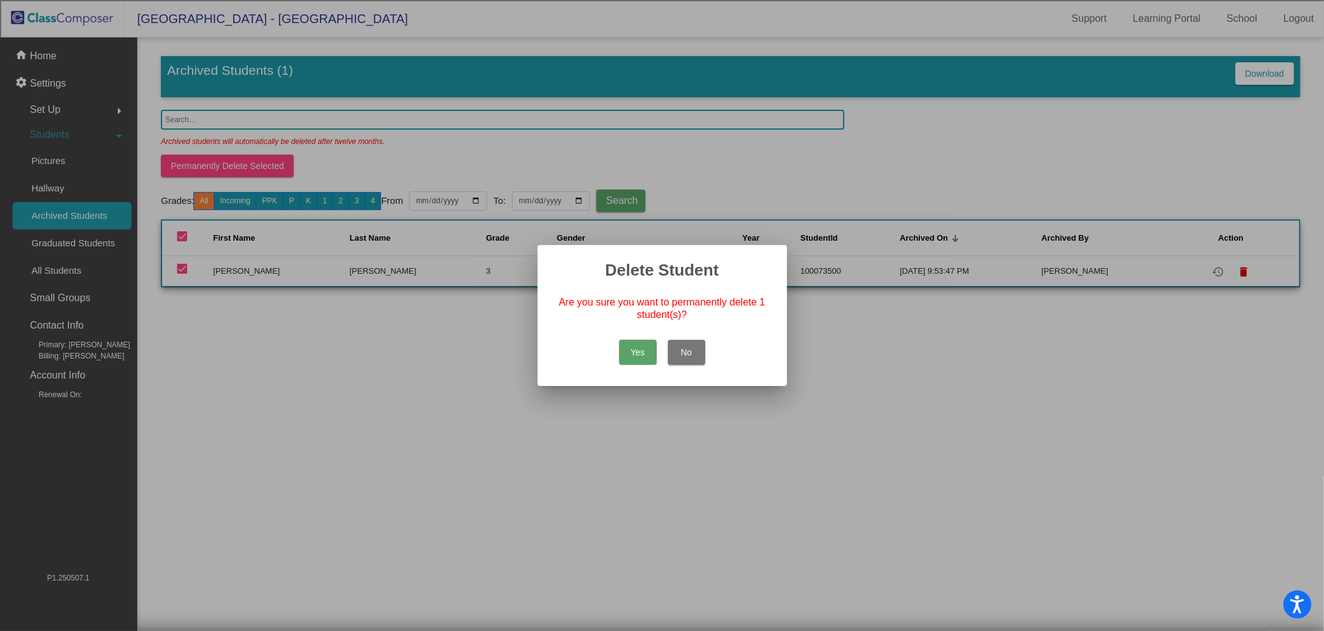
click at [635, 357] on button "Yes" at bounding box center [637, 352] width 37 height 25
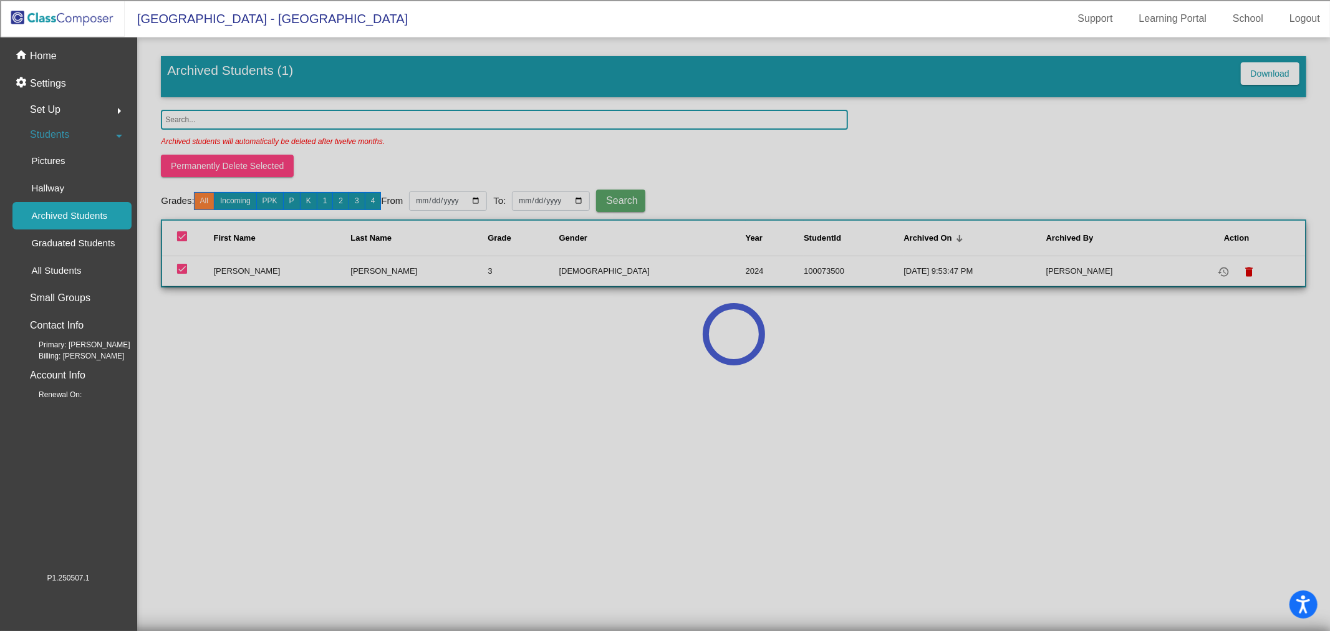
checkbox input "false"
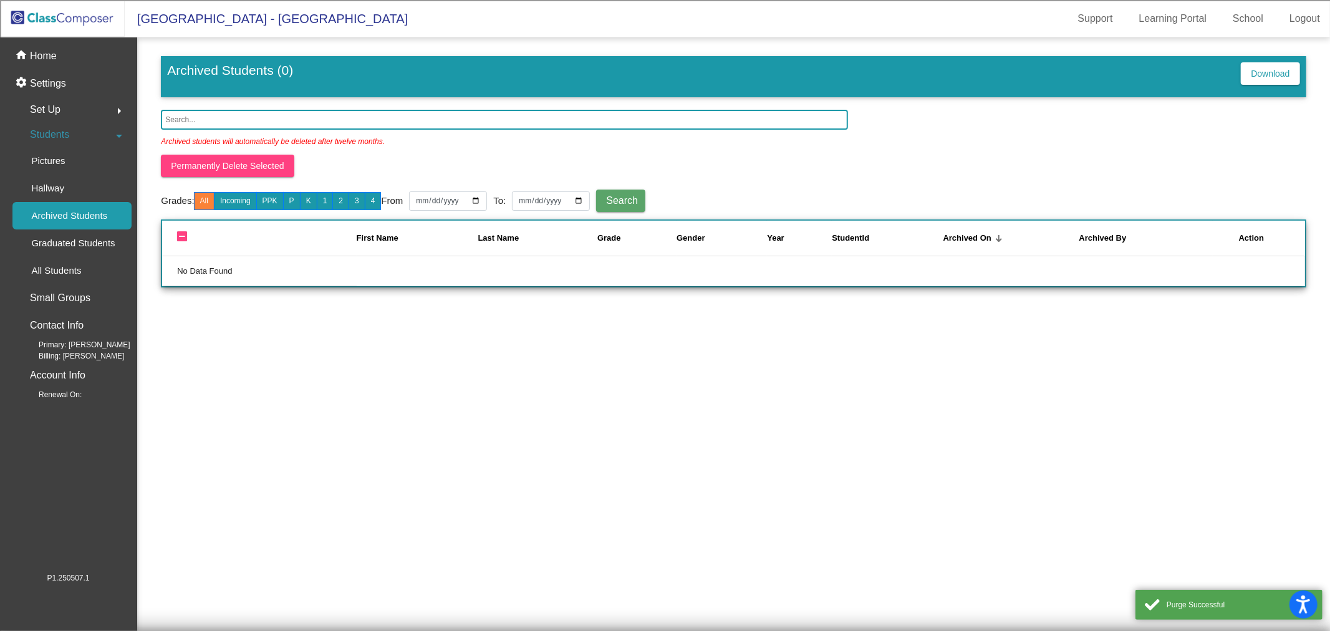
click at [65, 14] on img at bounding box center [62, 18] width 125 height 37
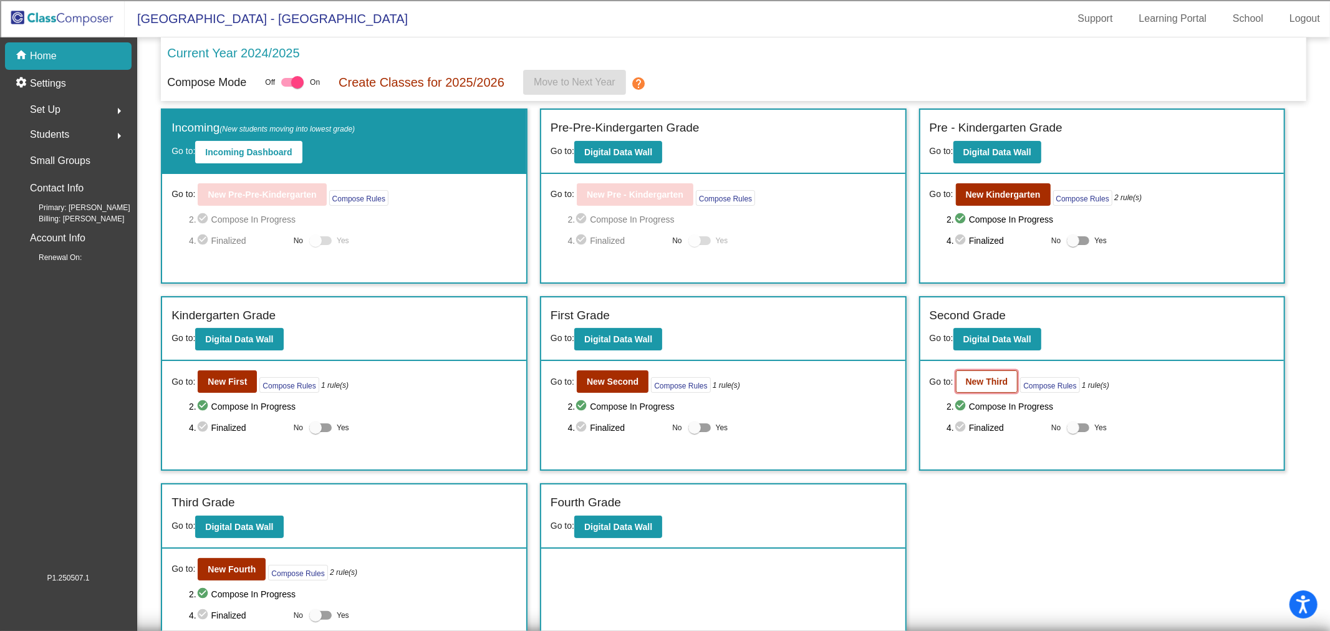
click at [979, 387] on button "New Third" at bounding box center [987, 381] width 62 height 22
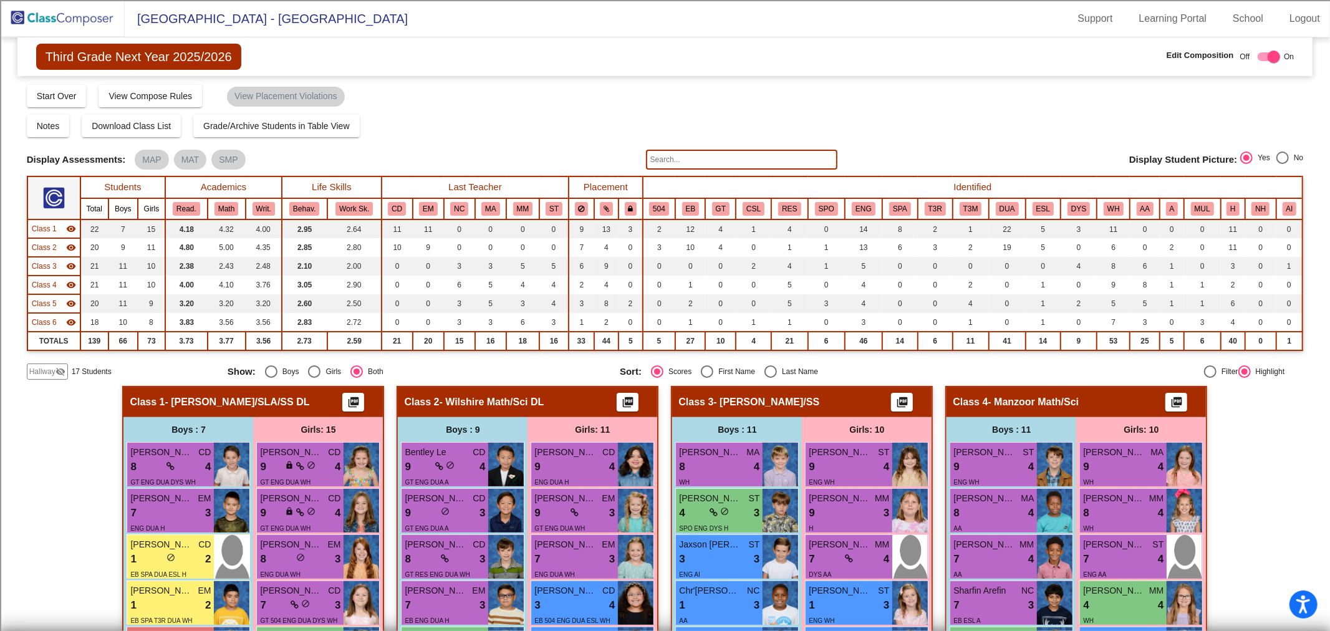
click at [47, 224] on span "Class 1" at bounding box center [44, 228] width 25 height 11
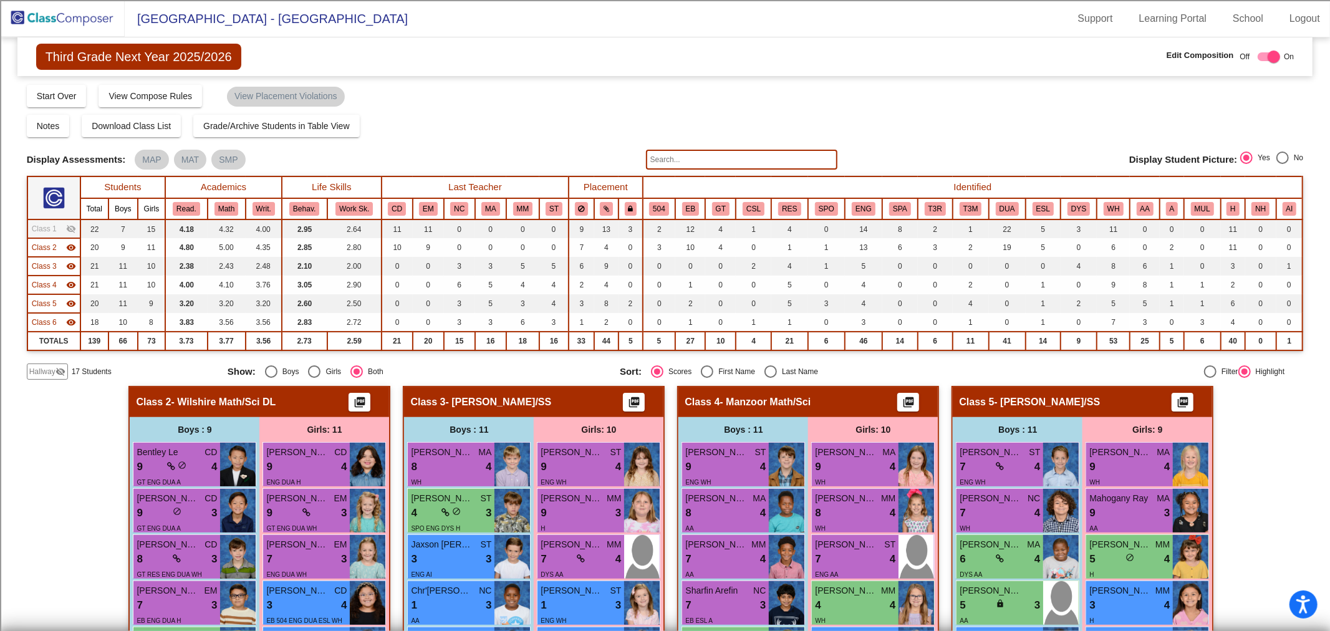
click at [49, 244] on span "Class 2" at bounding box center [44, 247] width 25 height 11
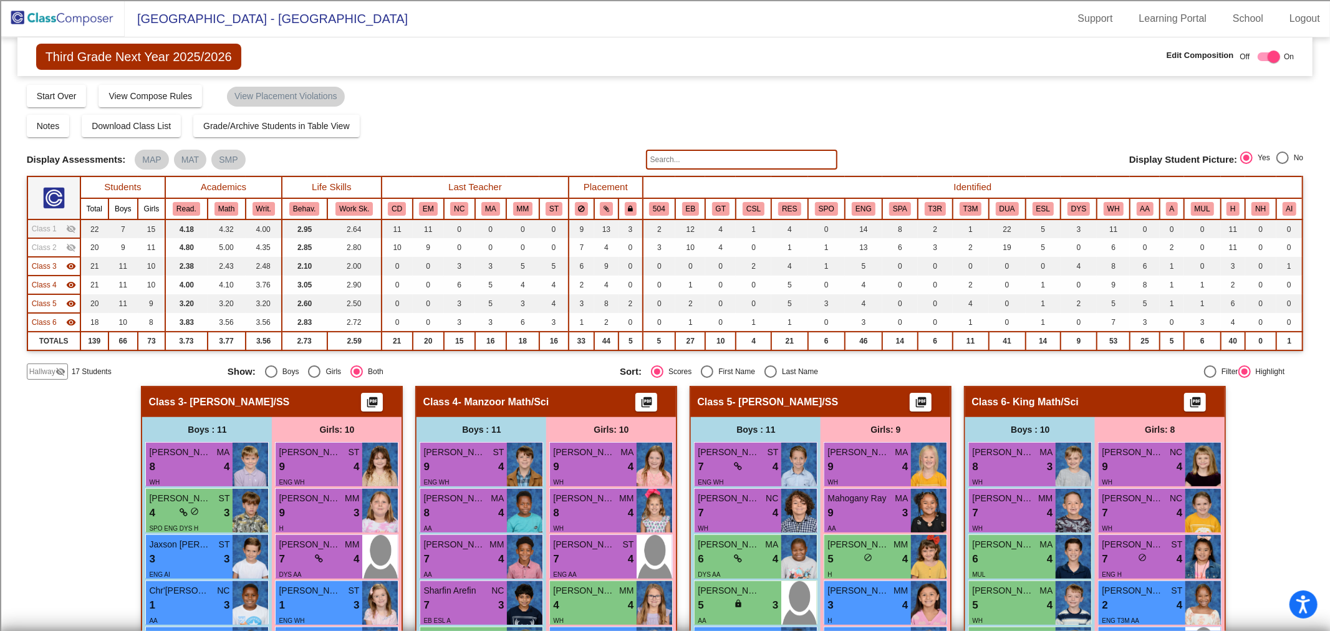
click at [41, 368] on span "Hallway" at bounding box center [42, 371] width 26 height 11
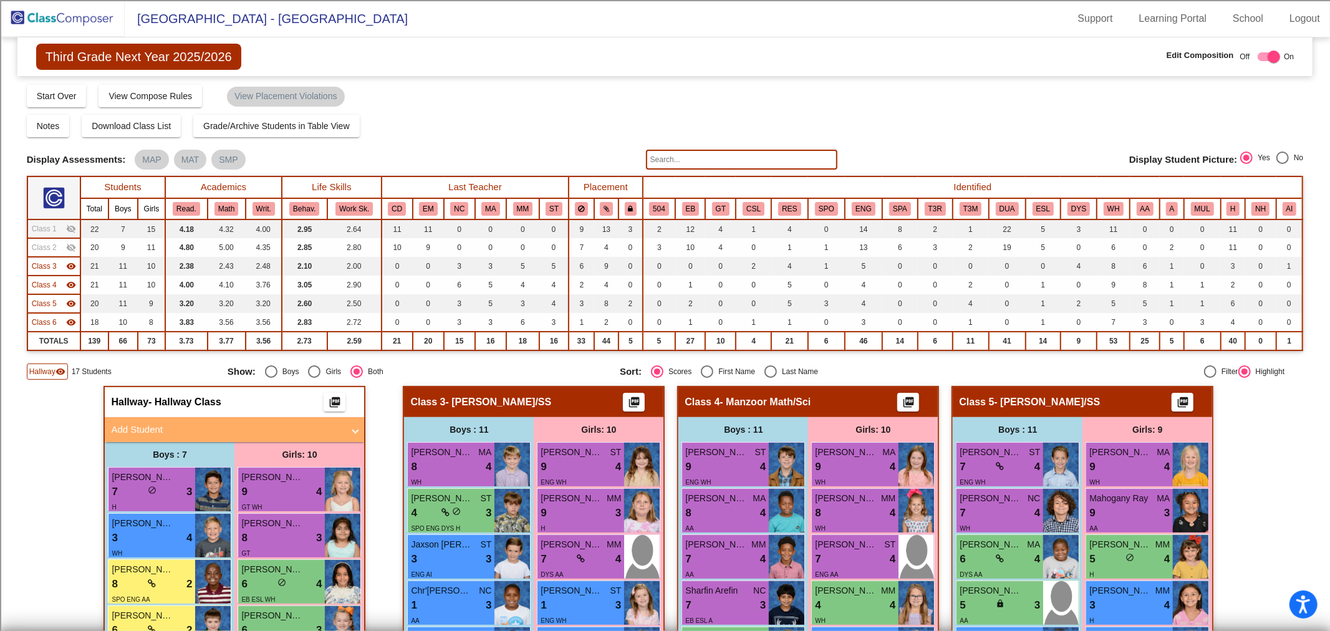
click at [119, 427] on mat-panel-title "Add Student" at bounding box center [227, 430] width 232 height 14
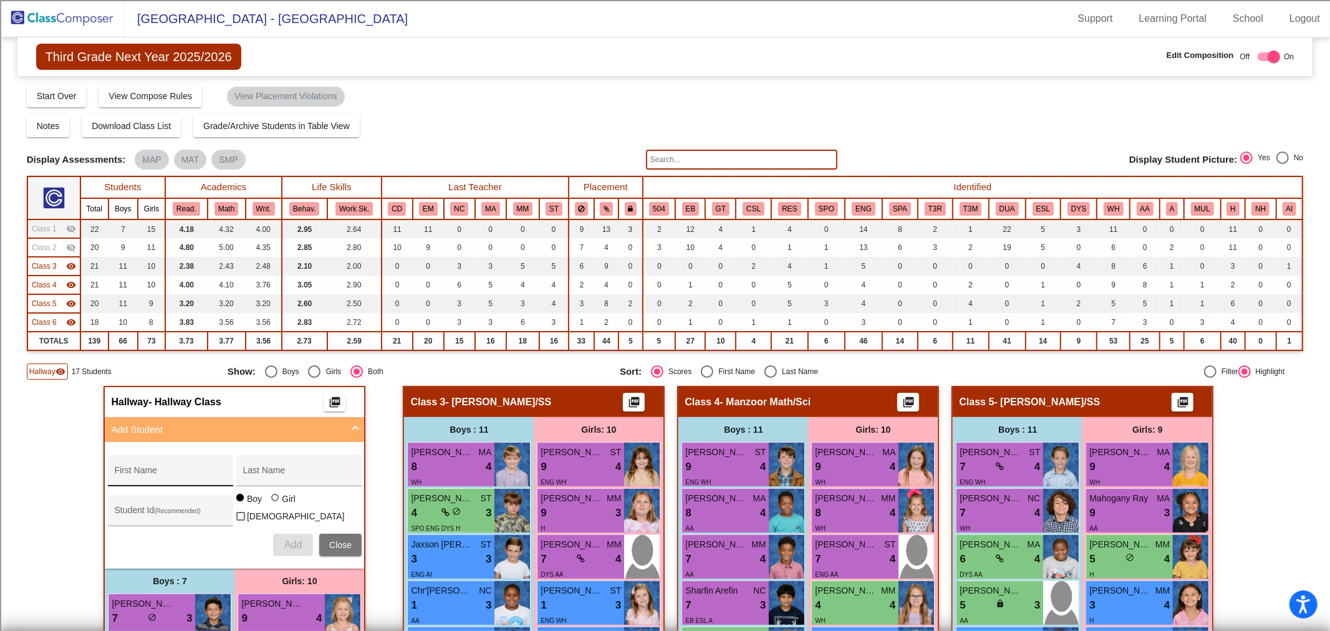
click at [147, 474] on input "First Name" at bounding box center [170, 475] width 112 height 10
type input "[PERSON_NAME]"
type input "100073500"
click at [295, 534] on button "Add" at bounding box center [293, 545] width 40 height 22
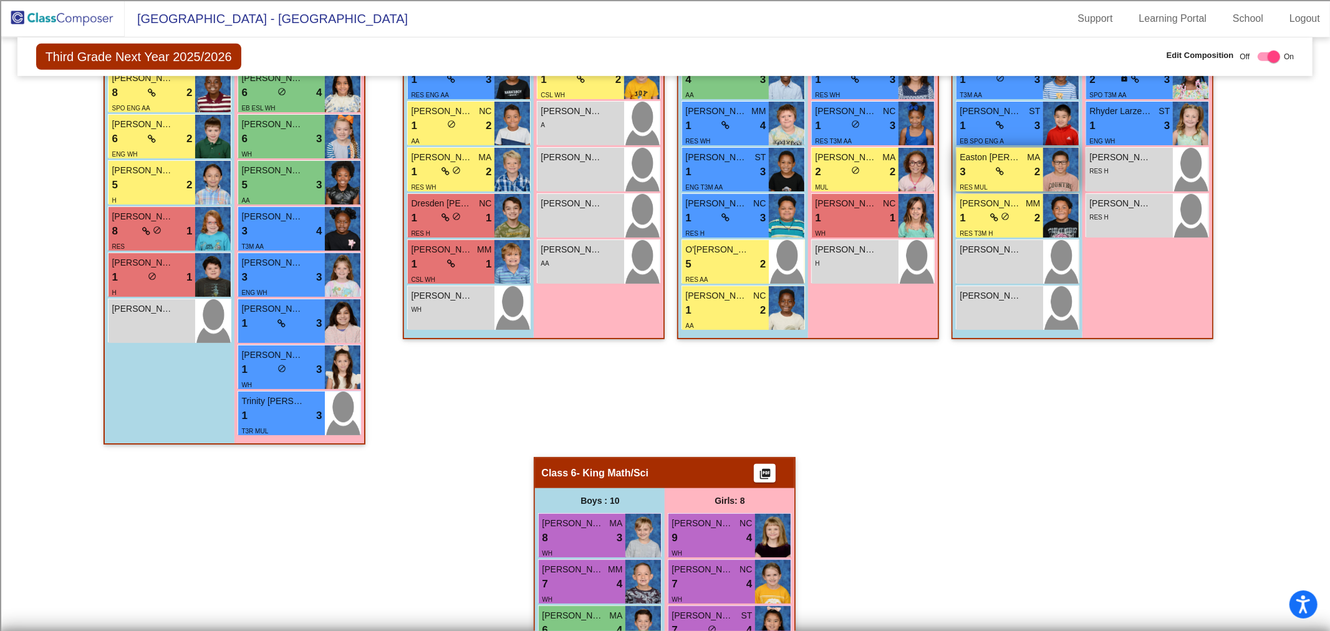
scroll to position [623, 0]
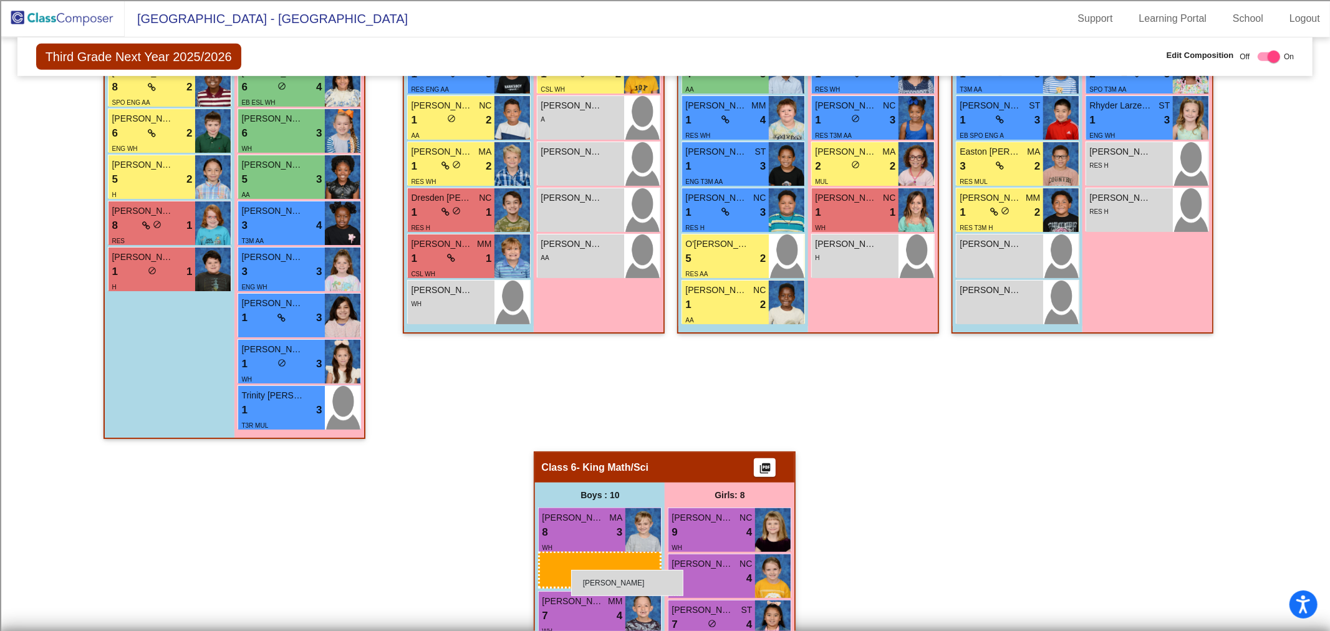
drag, startPoint x: 182, startPoint y: 298, endPoint x: 571, endPoint y: 570, distance: 474.6
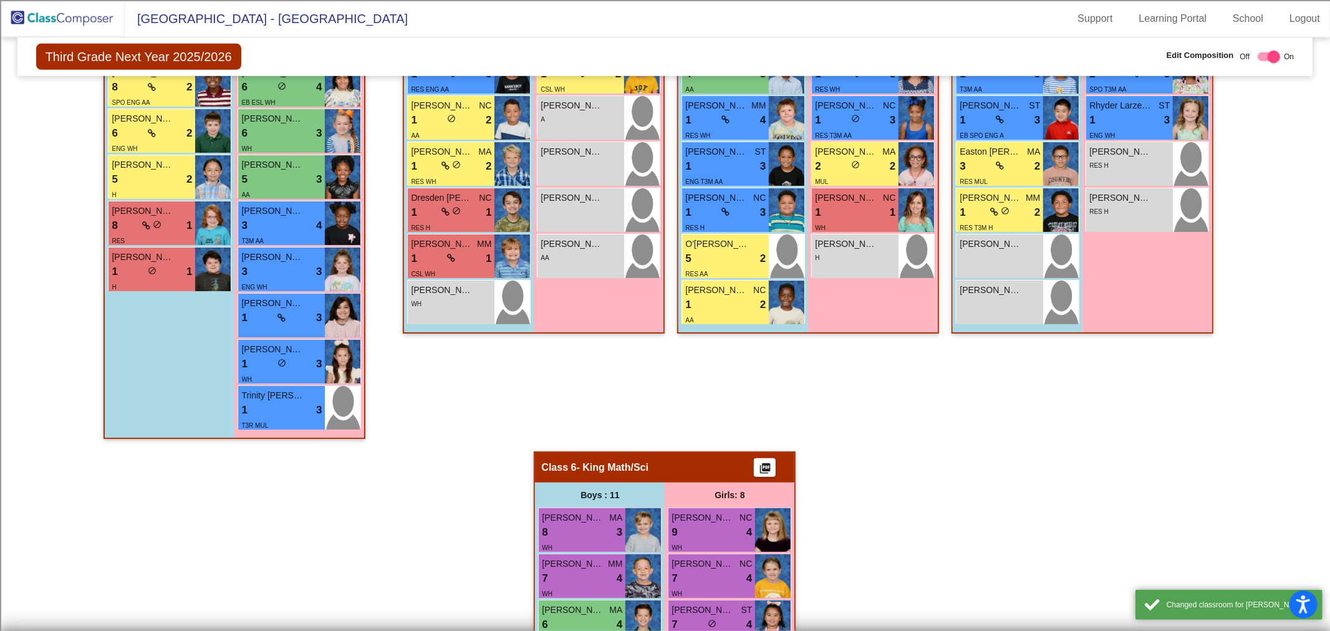
drag, startPoint x: 82, startPoint y: 29, endPoint x: 102, endPoint y: 28, distance: 19.3
click at [82, 29] on img at bounding box center [62, 18] width 125 height 37
